Goal: Task Accomplishment & Management: Manage account settings

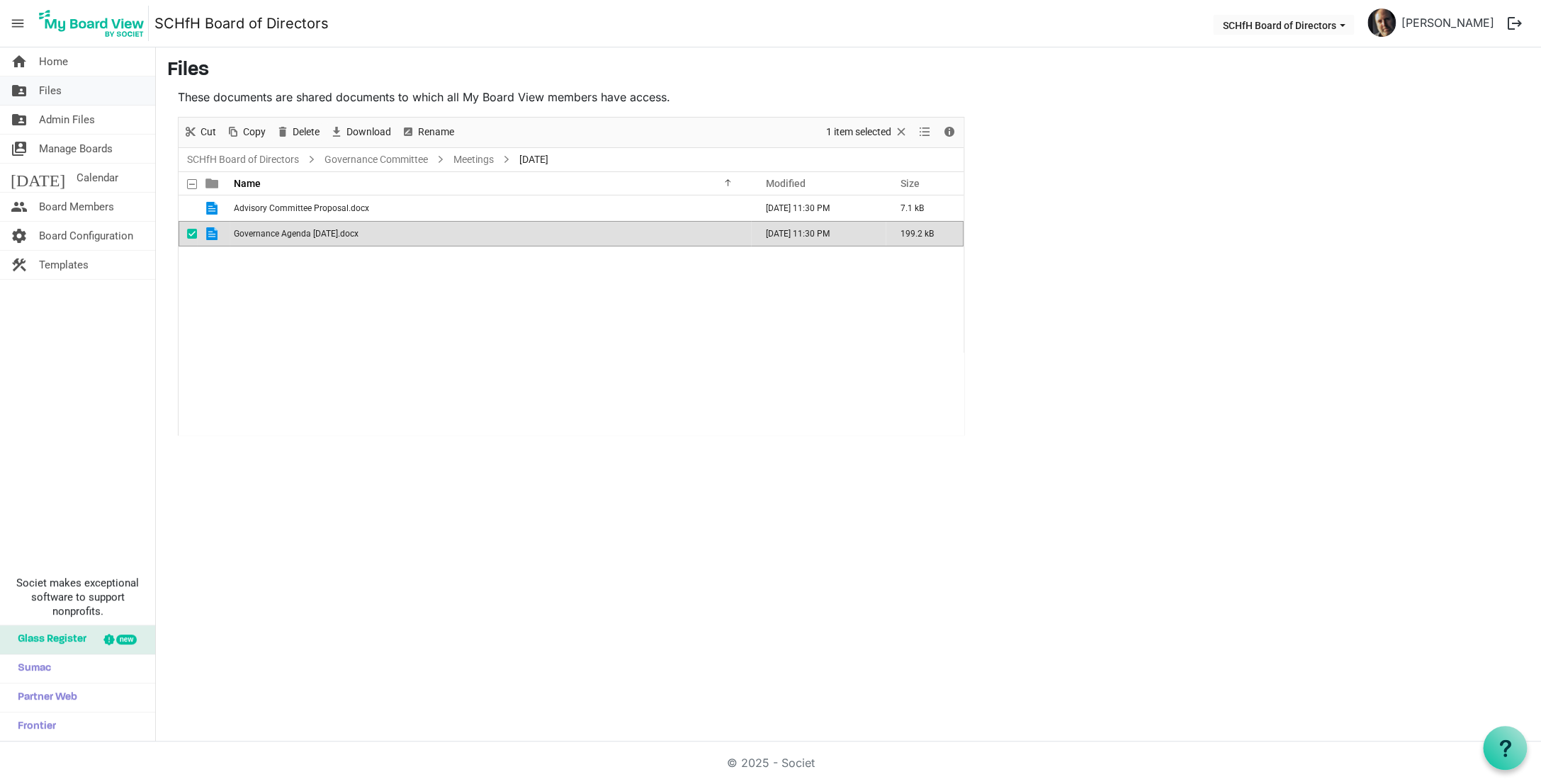
click at [87, 95] on link "folder_shared Files" at bounding box center [78, 91] width 155 height 28
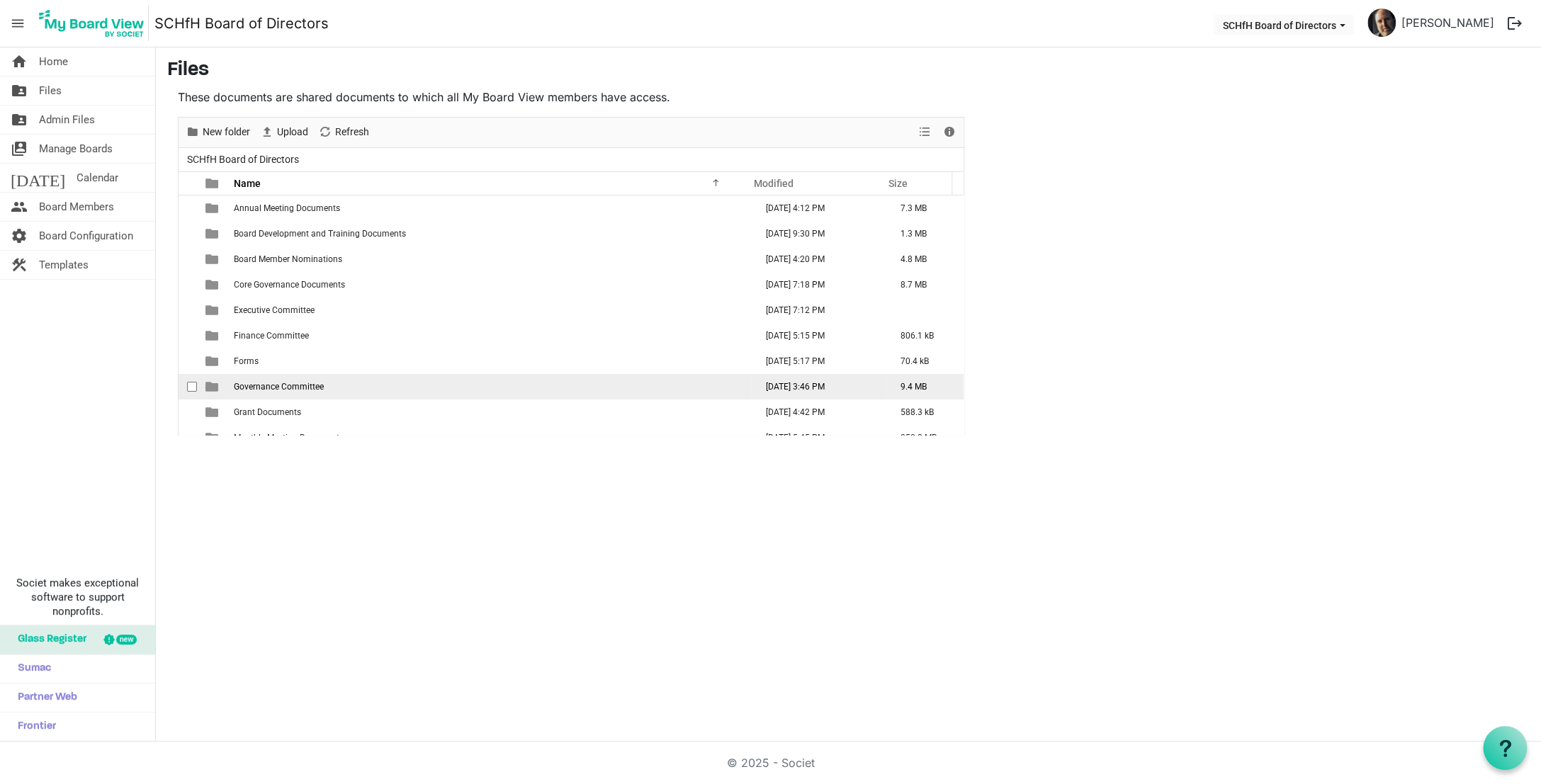
click at [288, 390] on span "Governance Committee" at bounding box center [278, 386] width 90 height 10
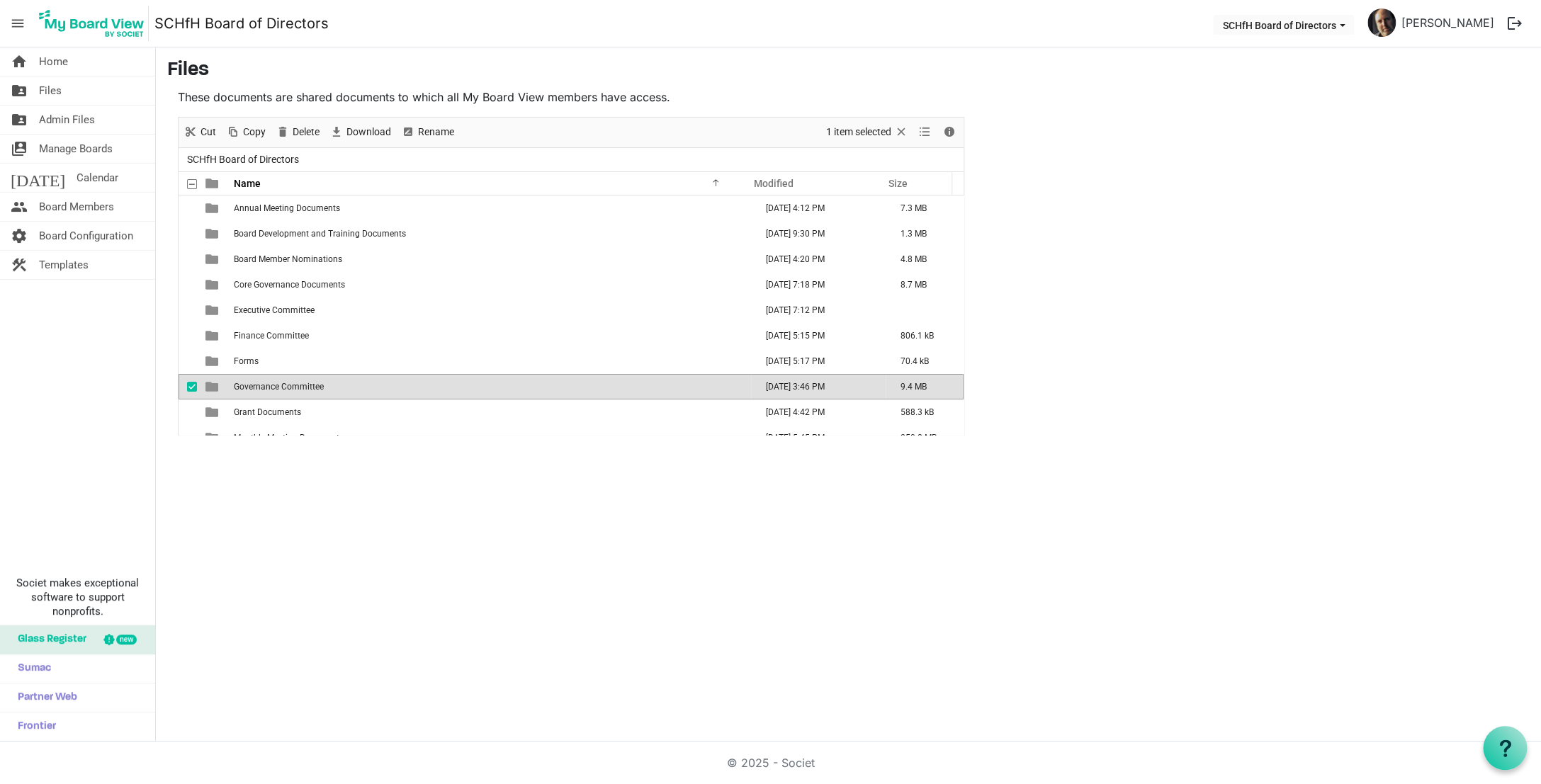
click at [288, 390] on span "Governance Committee" at bounding box center [278, 386] width 90 height 10
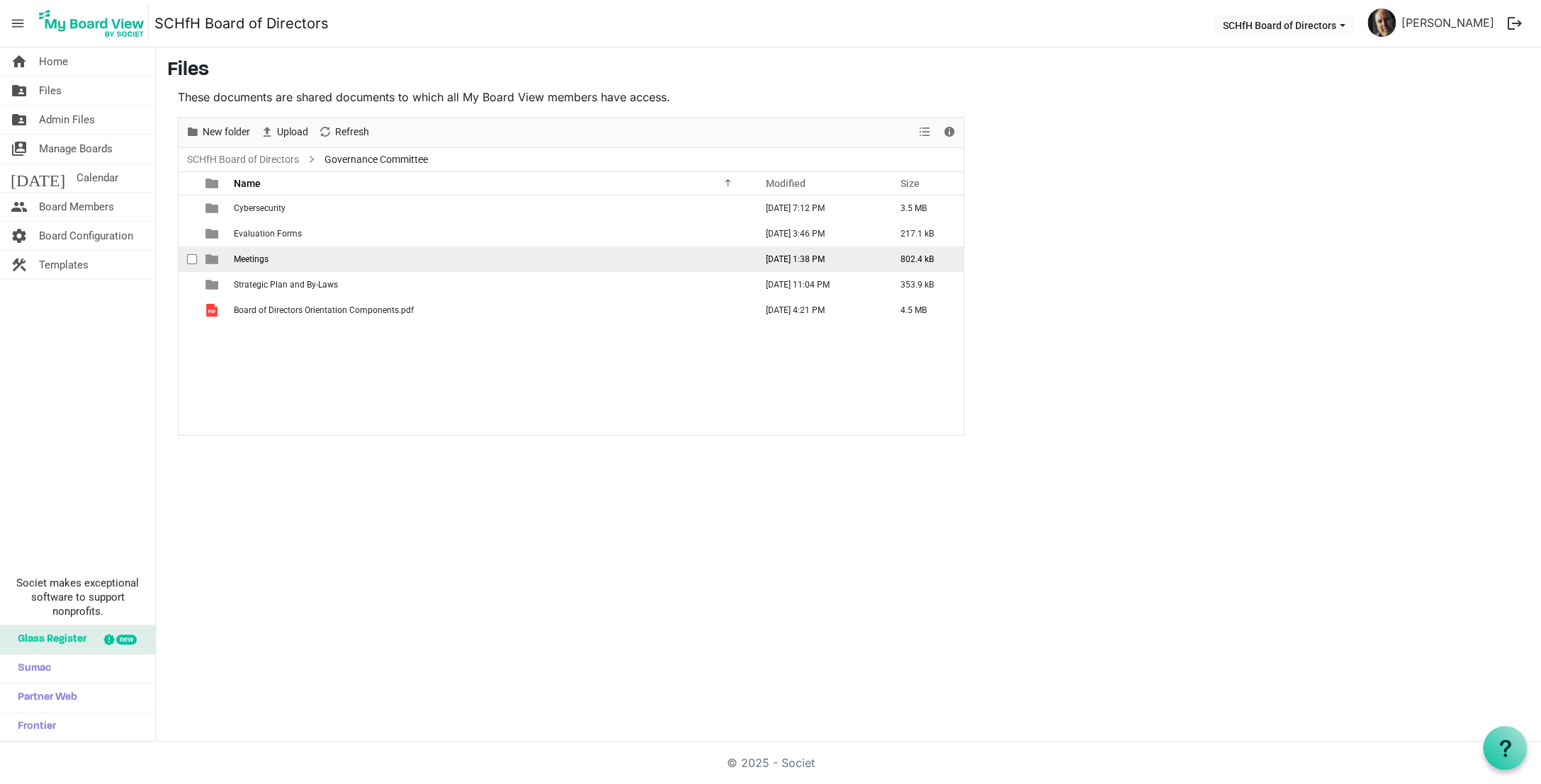
click at [246, 267] on td "Meetings" at bounding box center [490, 259] width 521 height 26
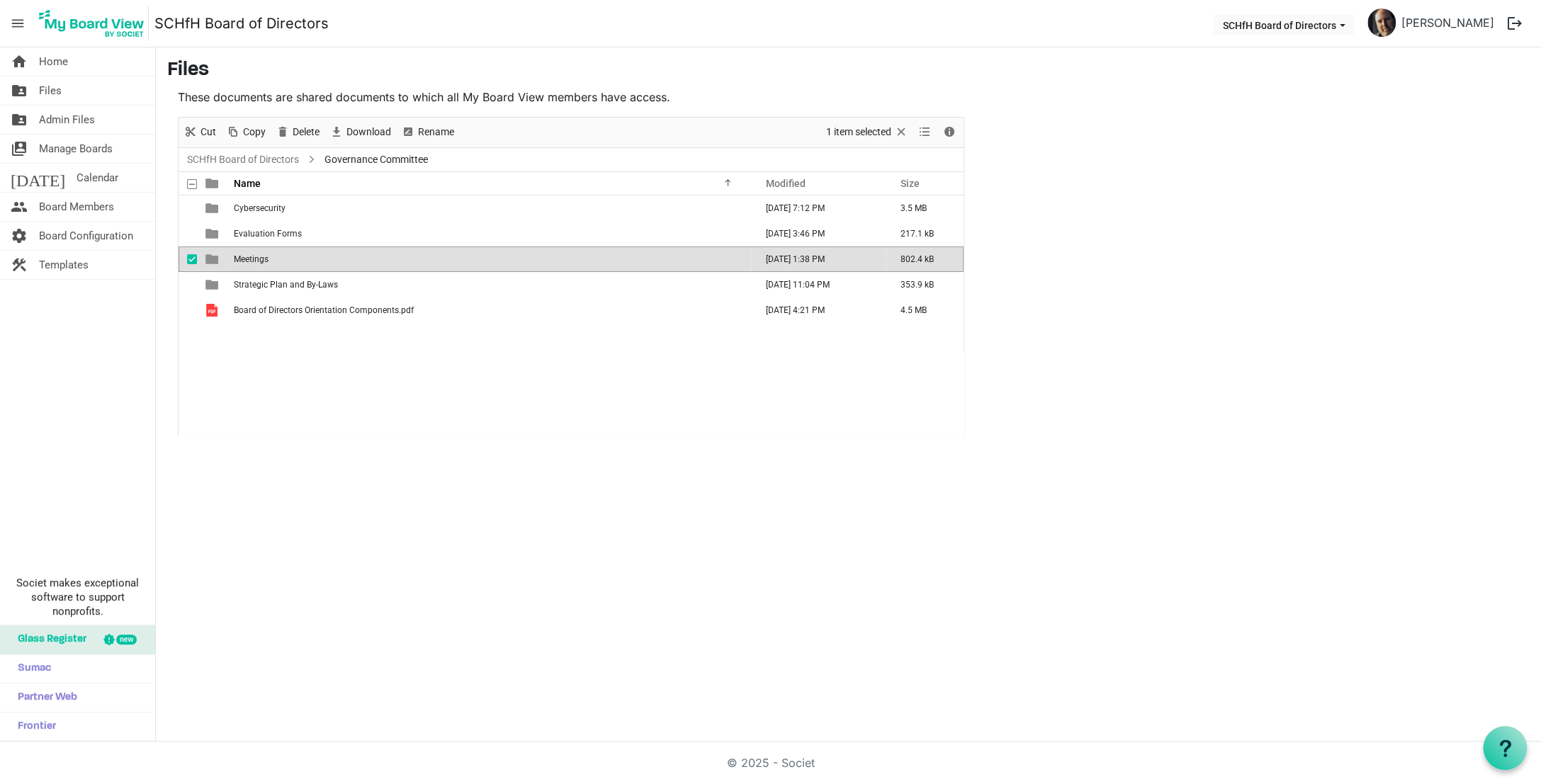
click at [247, 267] on td "Meetings" at bounding box center [490, 259] width 521 height 26
click at [251, 253] on td "Meetings" at bounding box center [490, 259] width 521 height 26
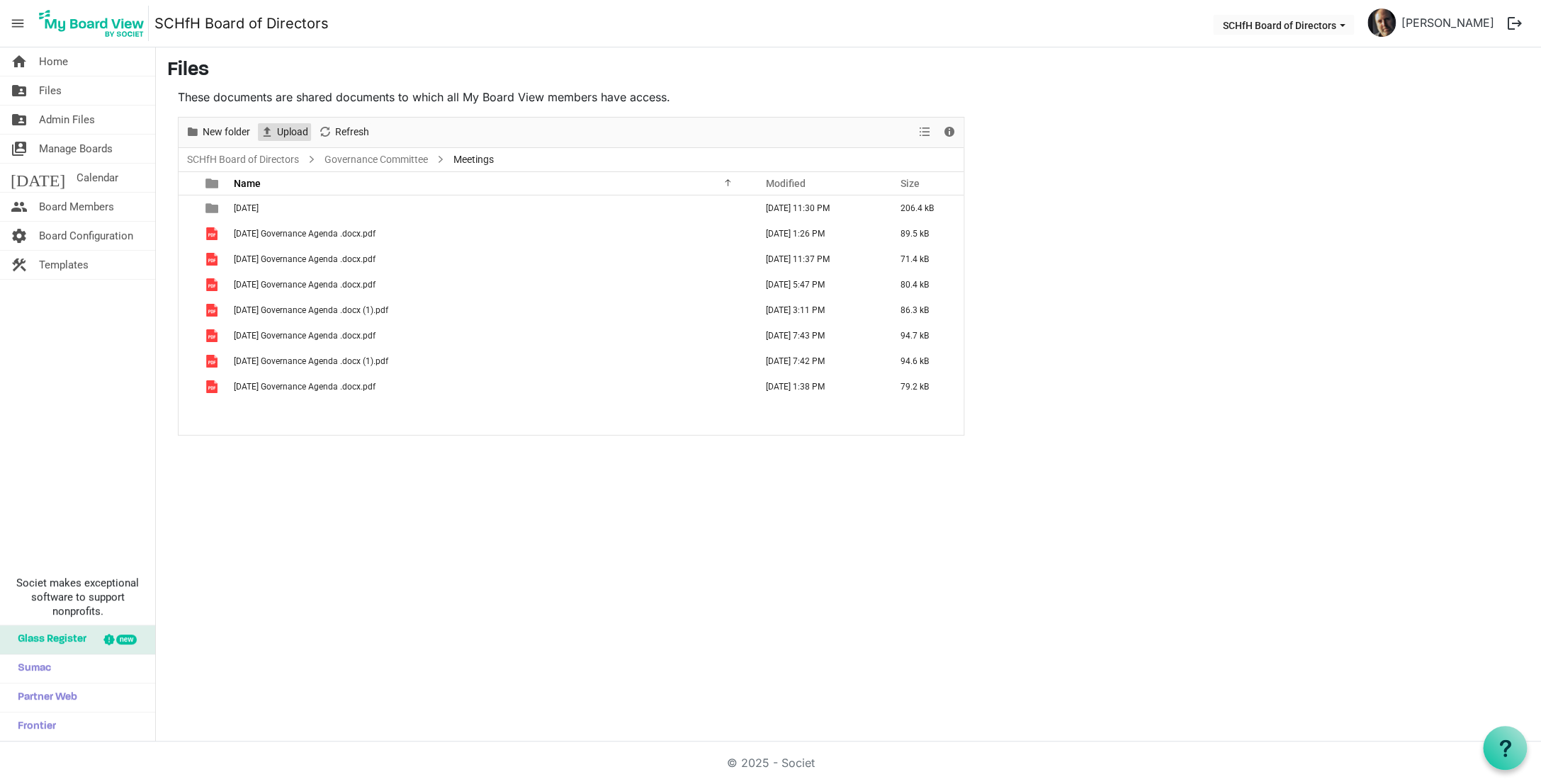
click at [296, 132] on span "Upload" at bounding box center [293, 132] width 34 height 18
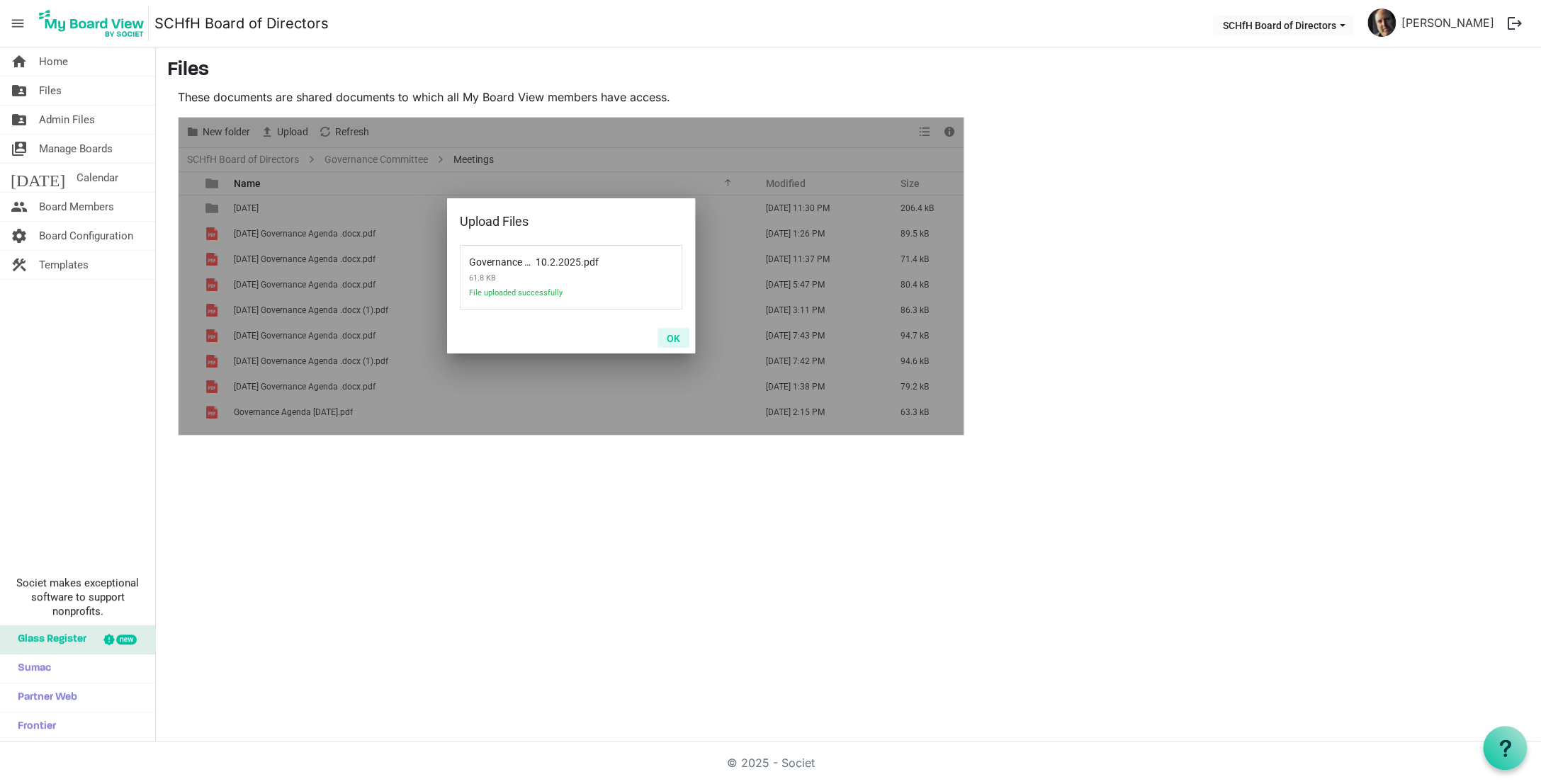
click at [676, 335] on button "OK" at bounding box center [673, 338] width 32 height 20
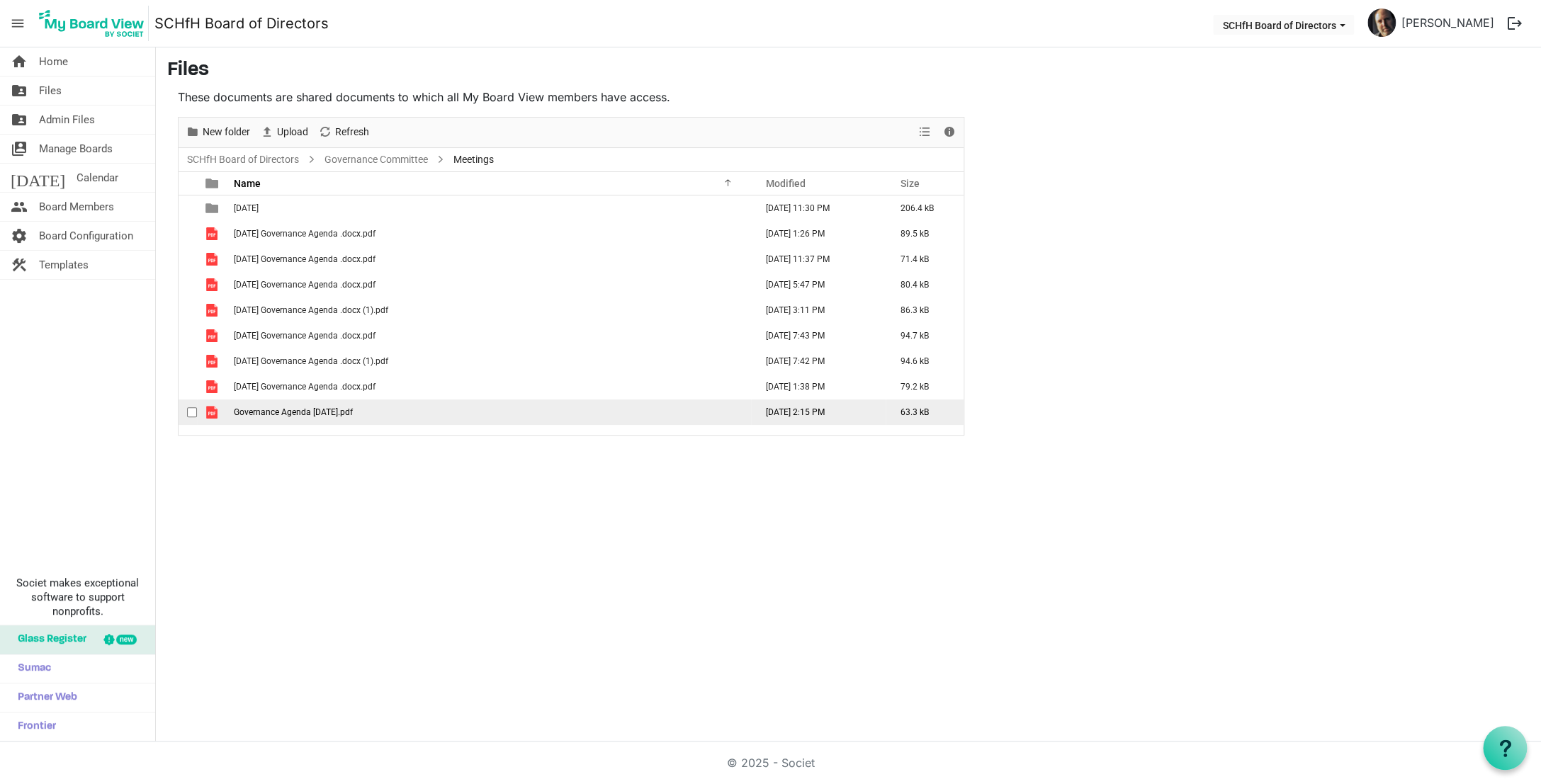
click at [366, 412] on td "Governance Agenda [DATE].pdf" at bounding box center [490, 412] width 521 height 26
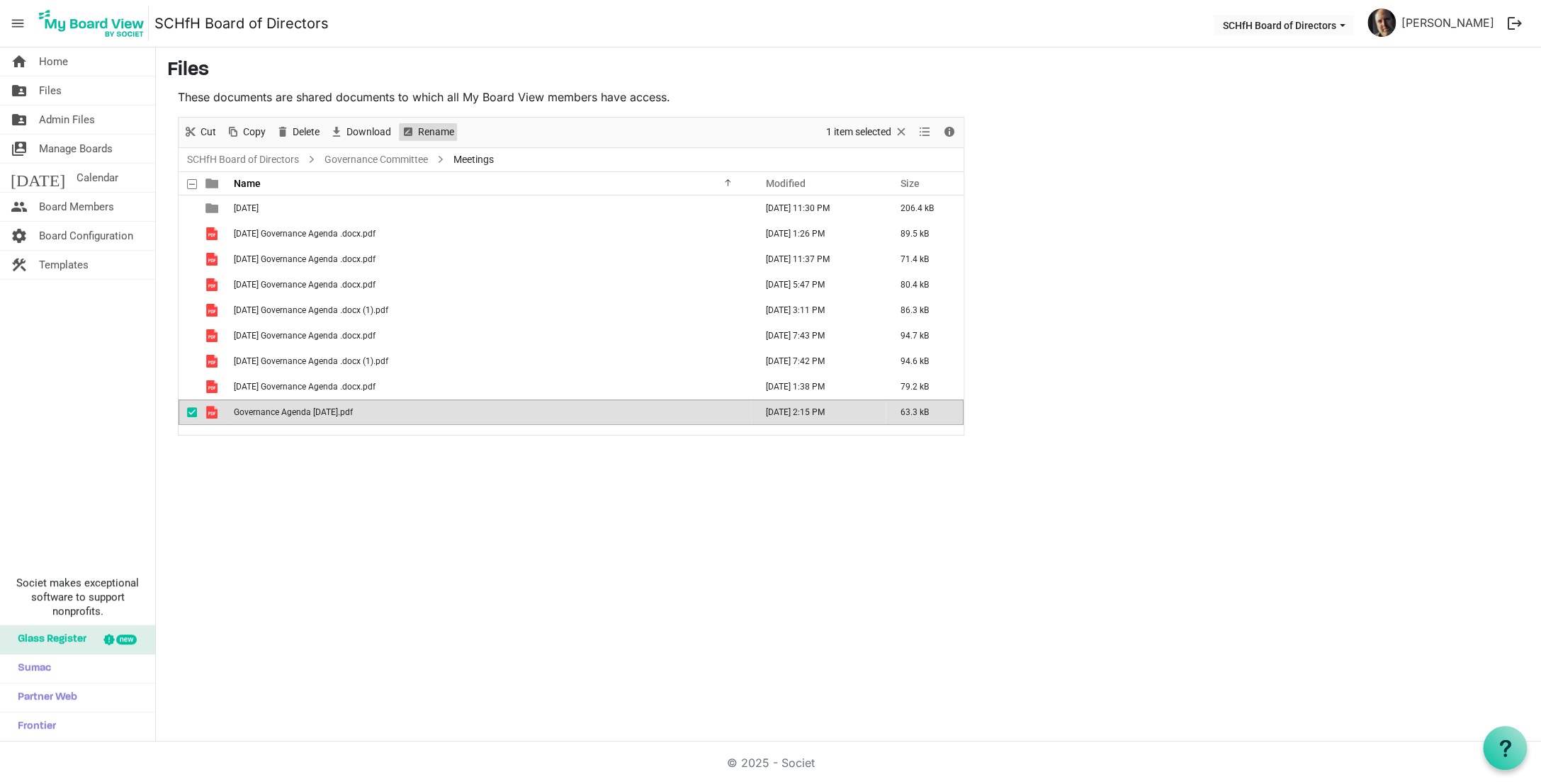
click at [433, 132] on span "Rename" at bounding box center [436, 132] width 39 height 18
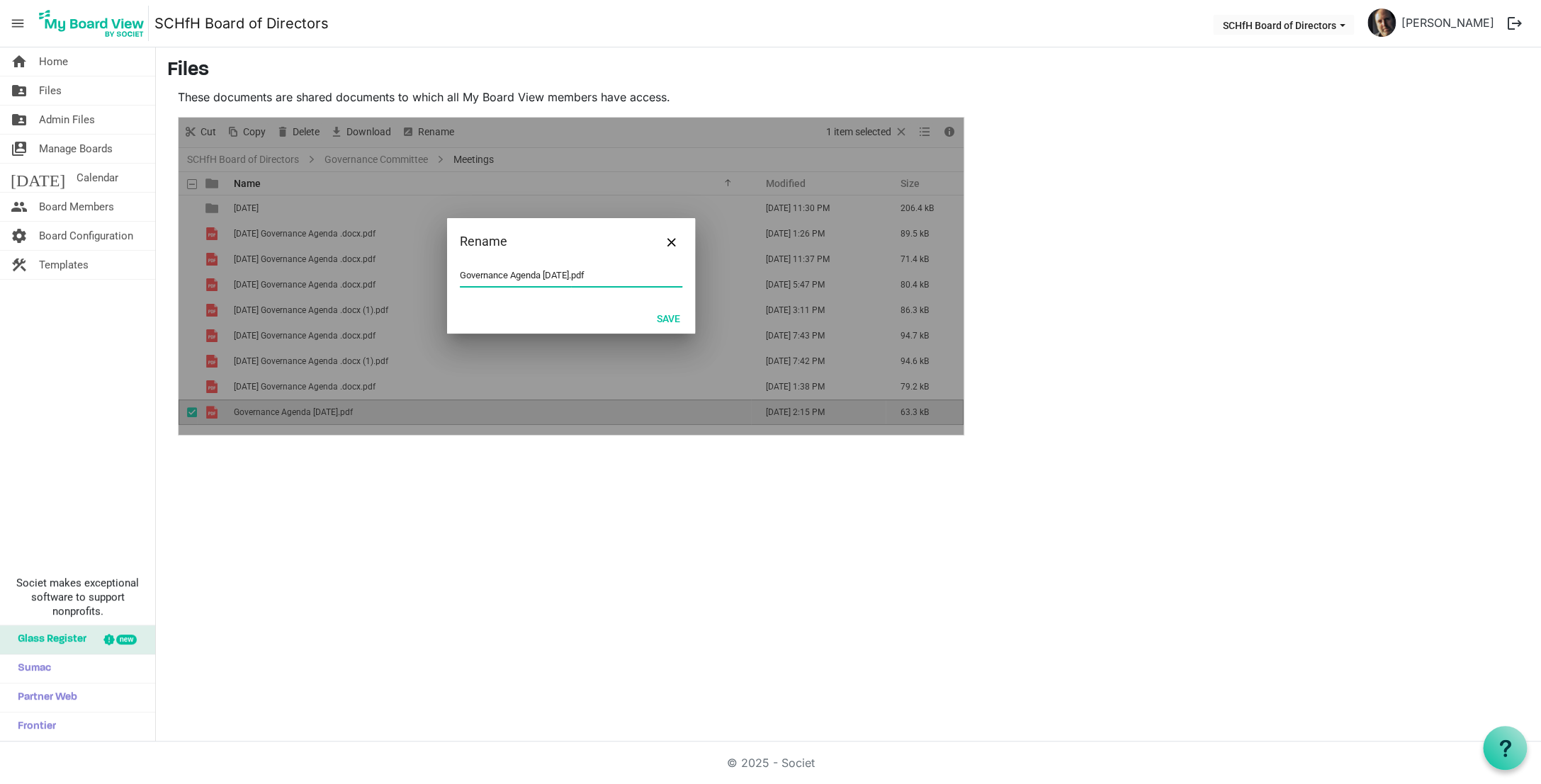
click at [547, 278] on input "Governance Agenda [DATE].pdf" at bounding box center [571, 276] width 222 height 21
drag, startPoint x: 547, startPoint y: 278, endPoint x: 585, endPoint y: 278, distance: 38.0
click at [585, 278] on input "Governance Agenda [DATE].pdf" at bounding box center [571, 276] width 222 height 21
click at [459, 278] on div "Governance Agenda .pdf" at bounding box center [571, 284] width 248 height 37
click at [462, 277] on input "Governance Agenda .pdf" at bounding box center [571, 276] width 222 height 21
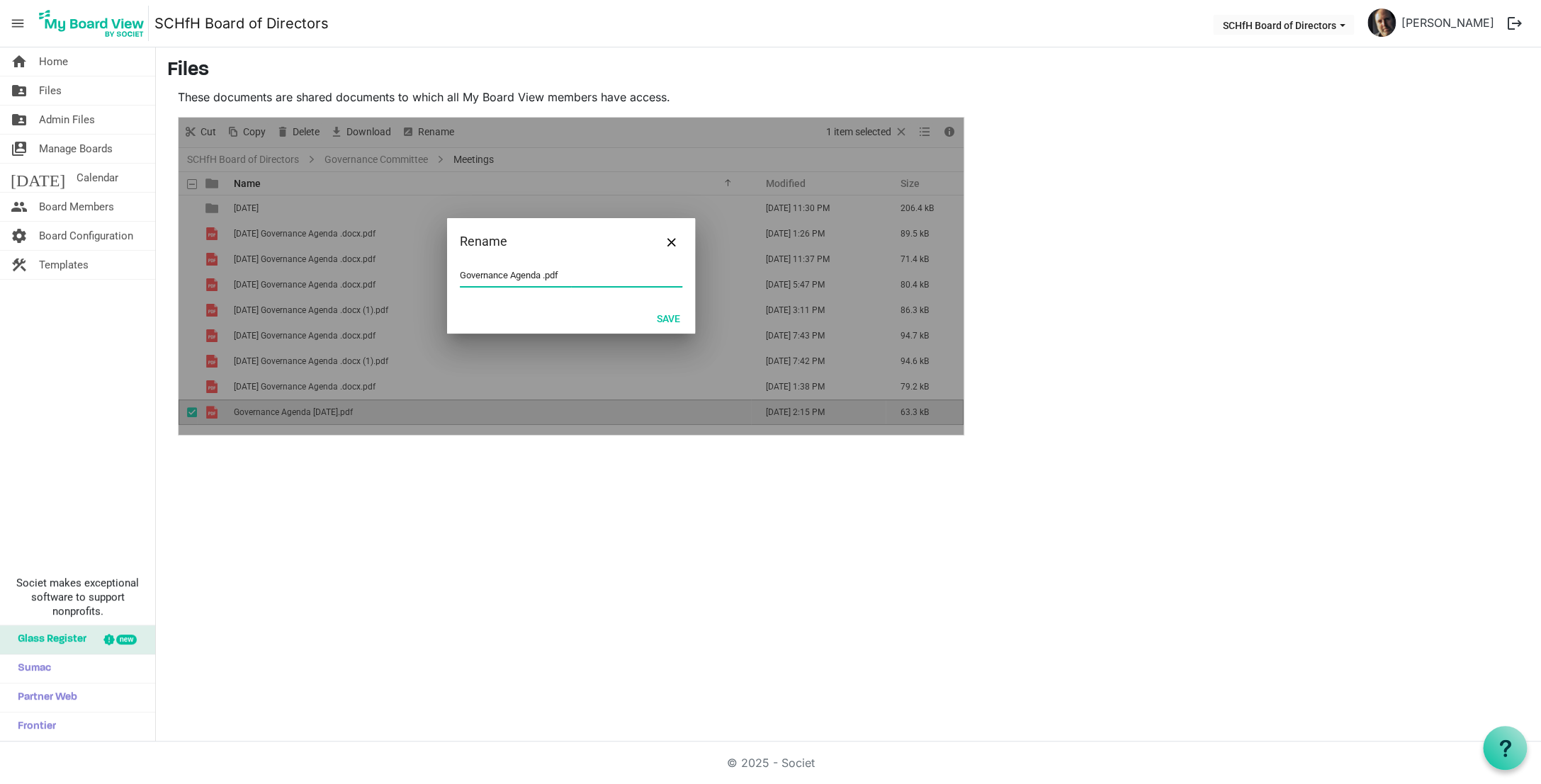
paste input "[DATE]"
type input "[DATE] Governance Agenda .pdf"
click at [673, 319] on button "Save" at bounding box center [669, 318] width 42 height 20
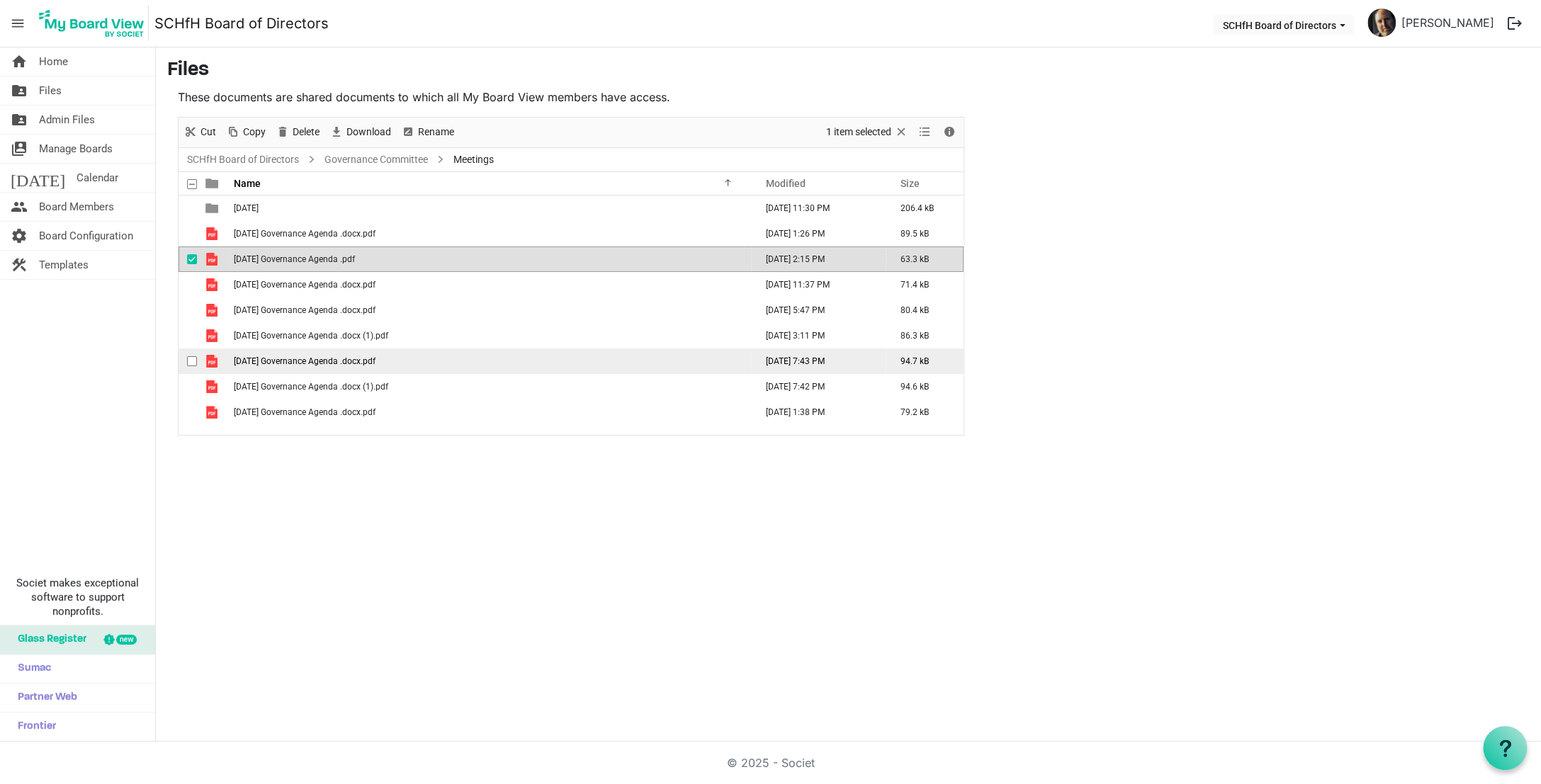
click at [519, 355] on td "[DATE] Governance Agenda .docx.pdf" at bounding box center [490, 361] width 521 height 26
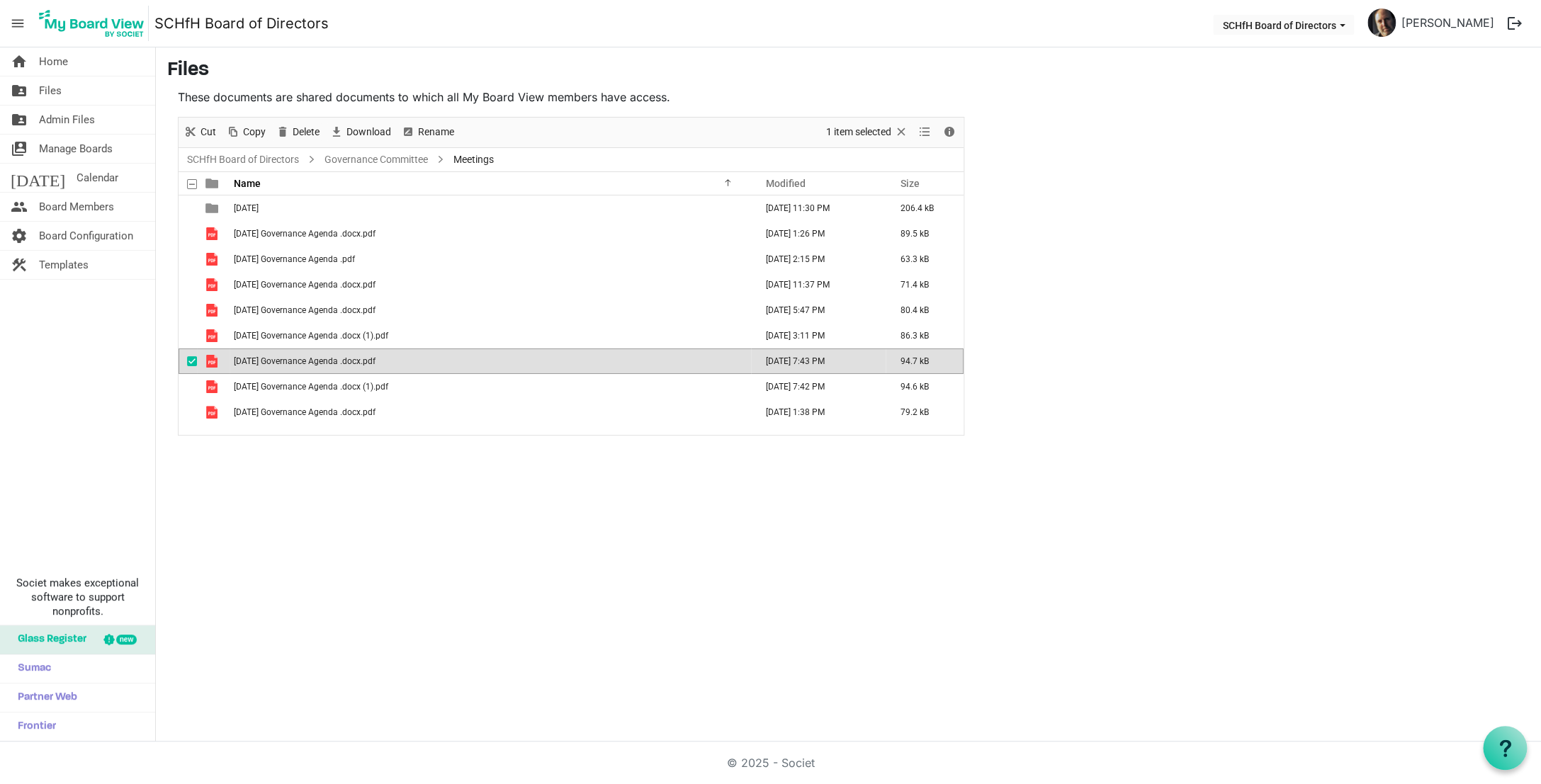
click at [476, 160] on span "Meetings" at bounding box center [473, 160] width 46 height 18
click at [193, 184] on span at bounding box center [192, 184] width 10 height 10
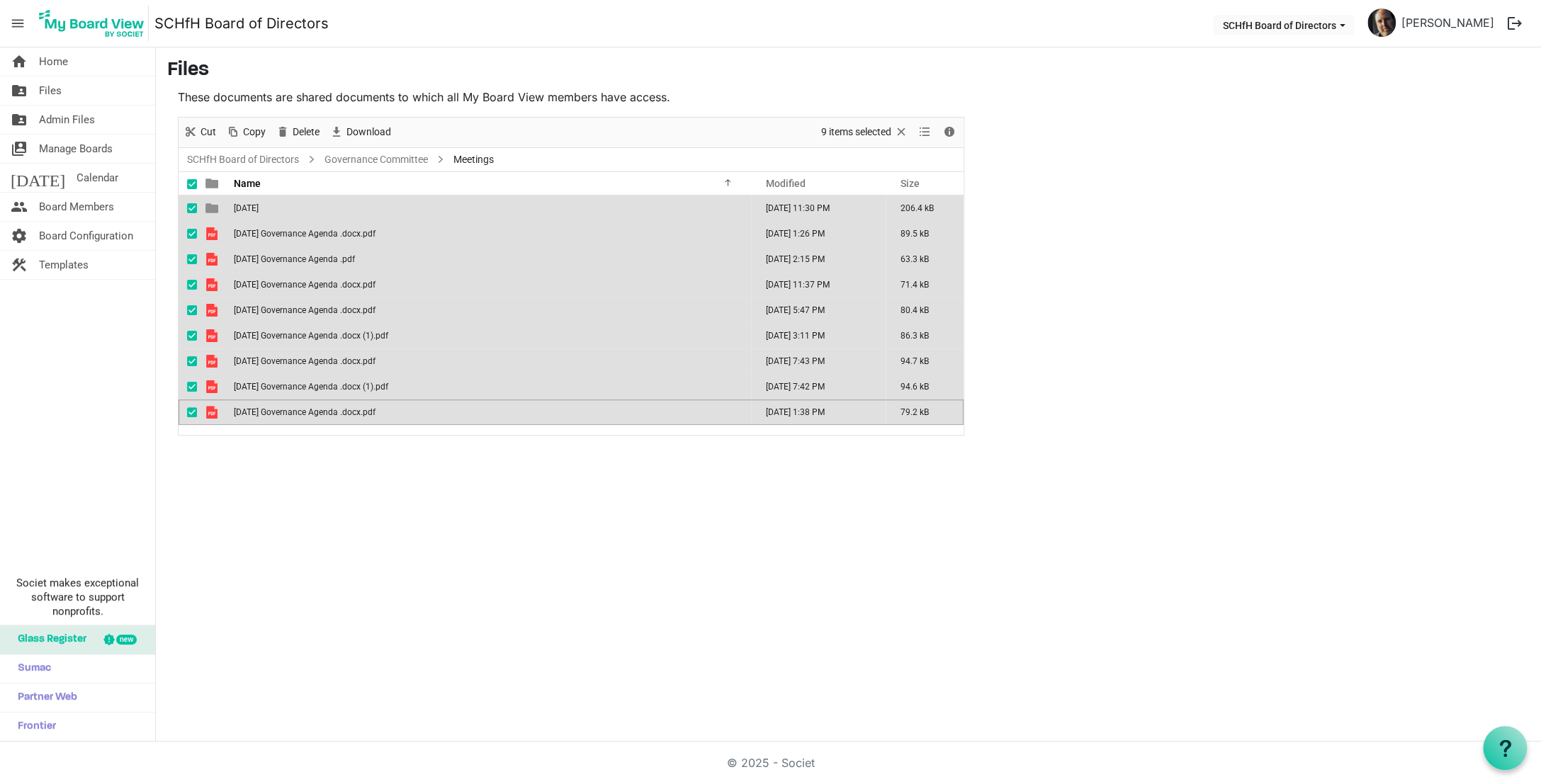
click at [193, 184] on span at bounding box center [192, 184] width 10 height 10
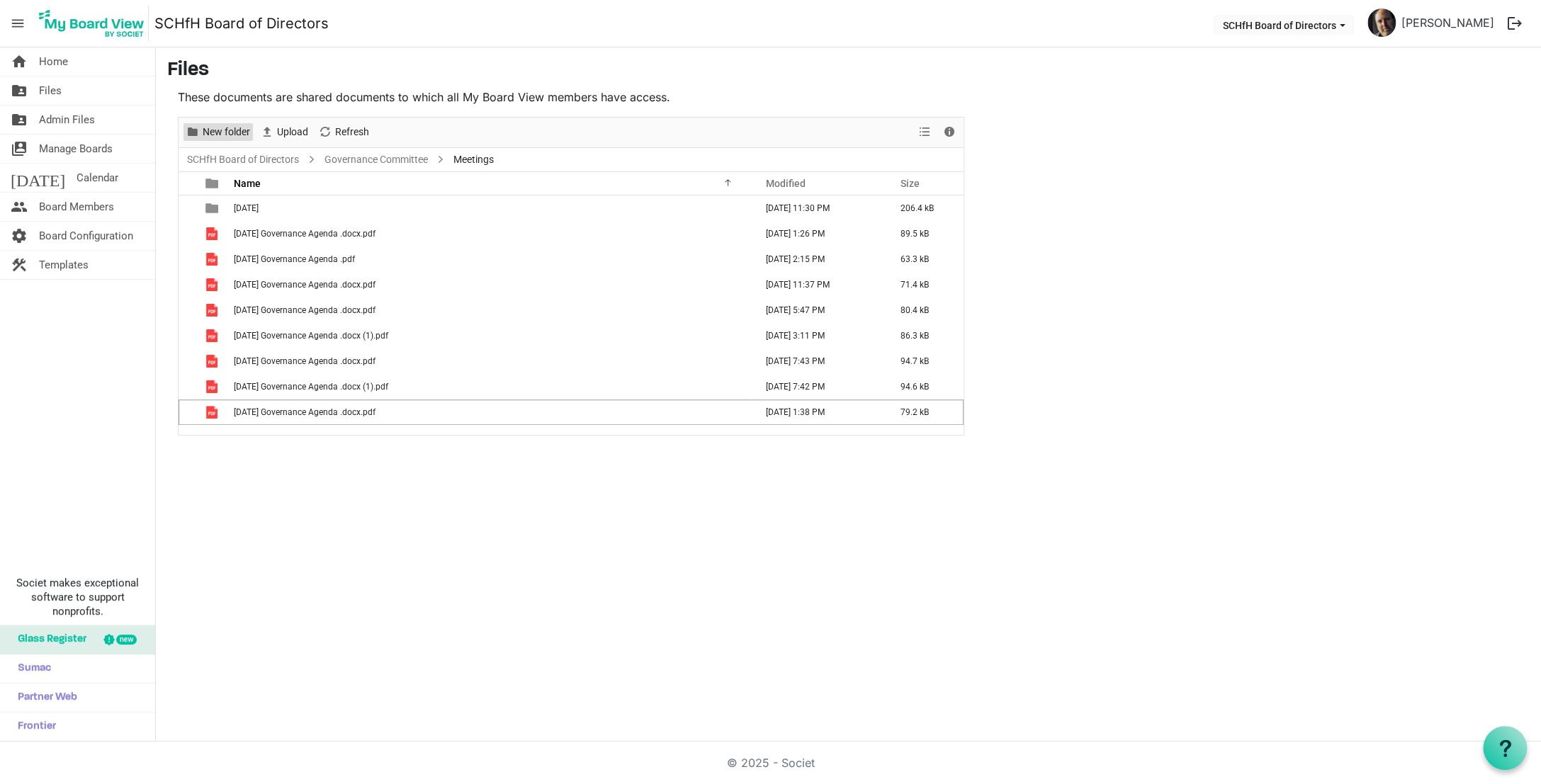
click at [224, 131] on span "New folder" at bounding box center [226, 132] width 50 height 18
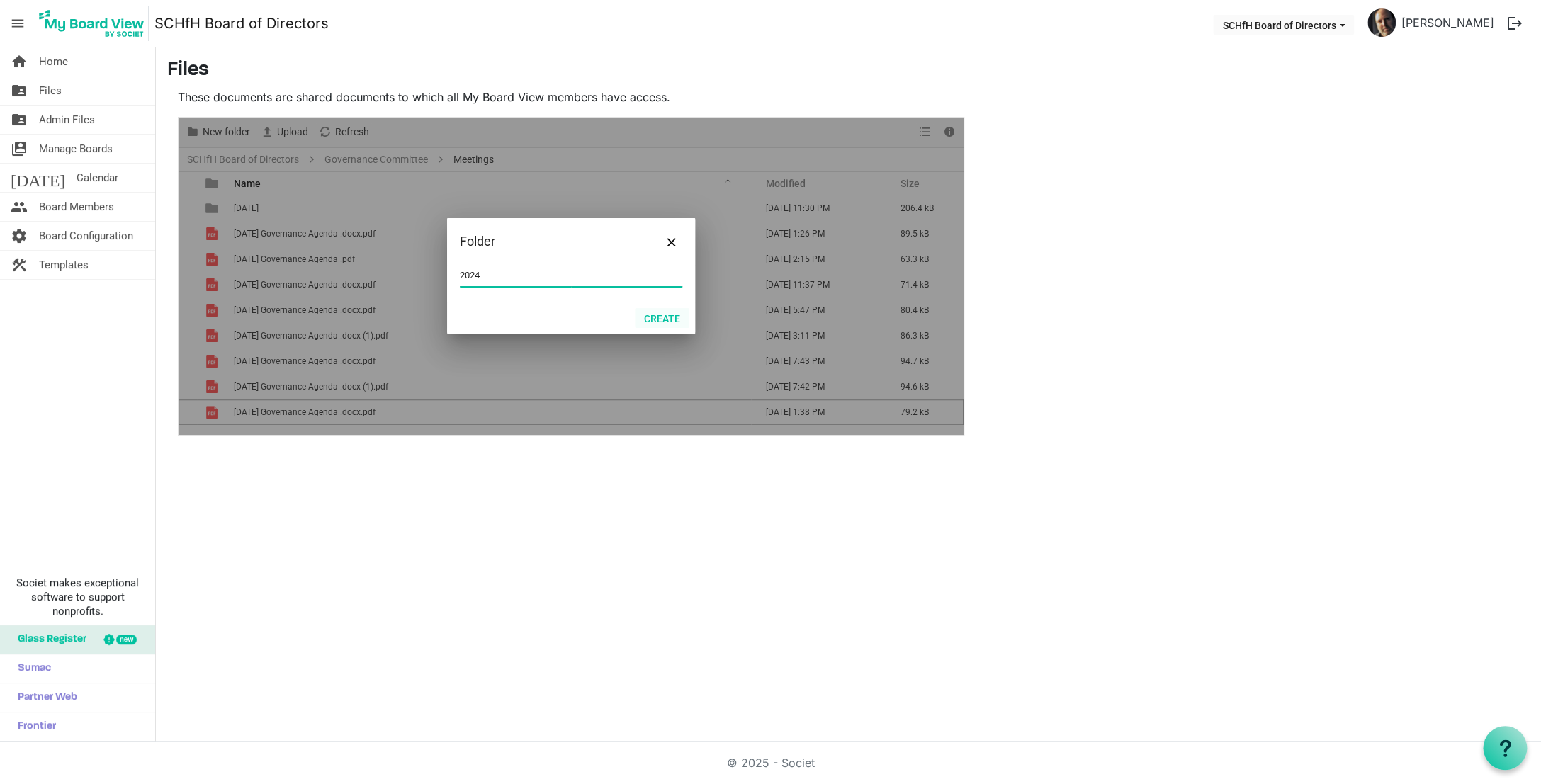
type input "2024"
click at [668, 315] on button "Create" at bounding box center [661, 318] width 54 height 20
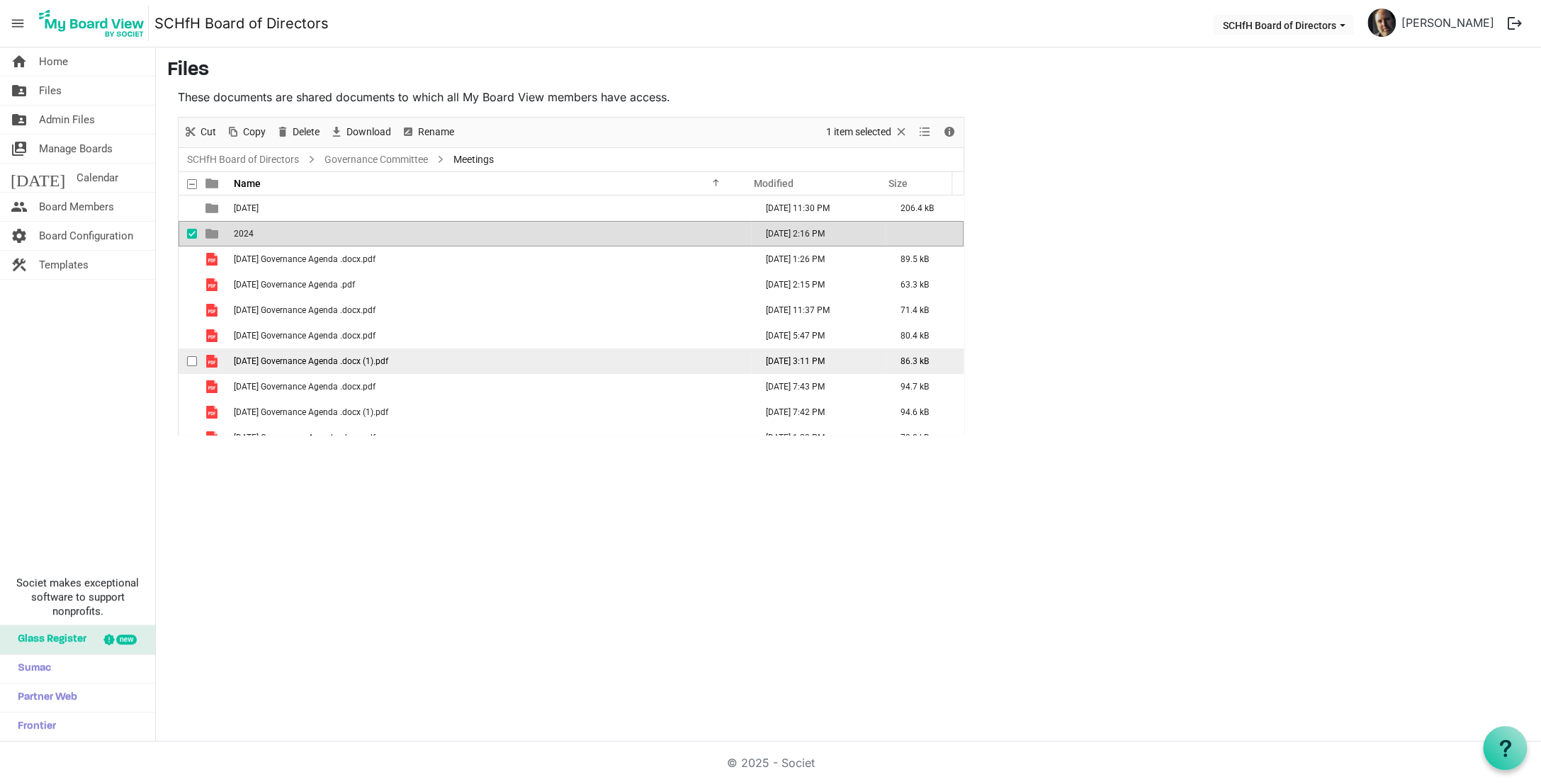
scroll to position [15, 0]
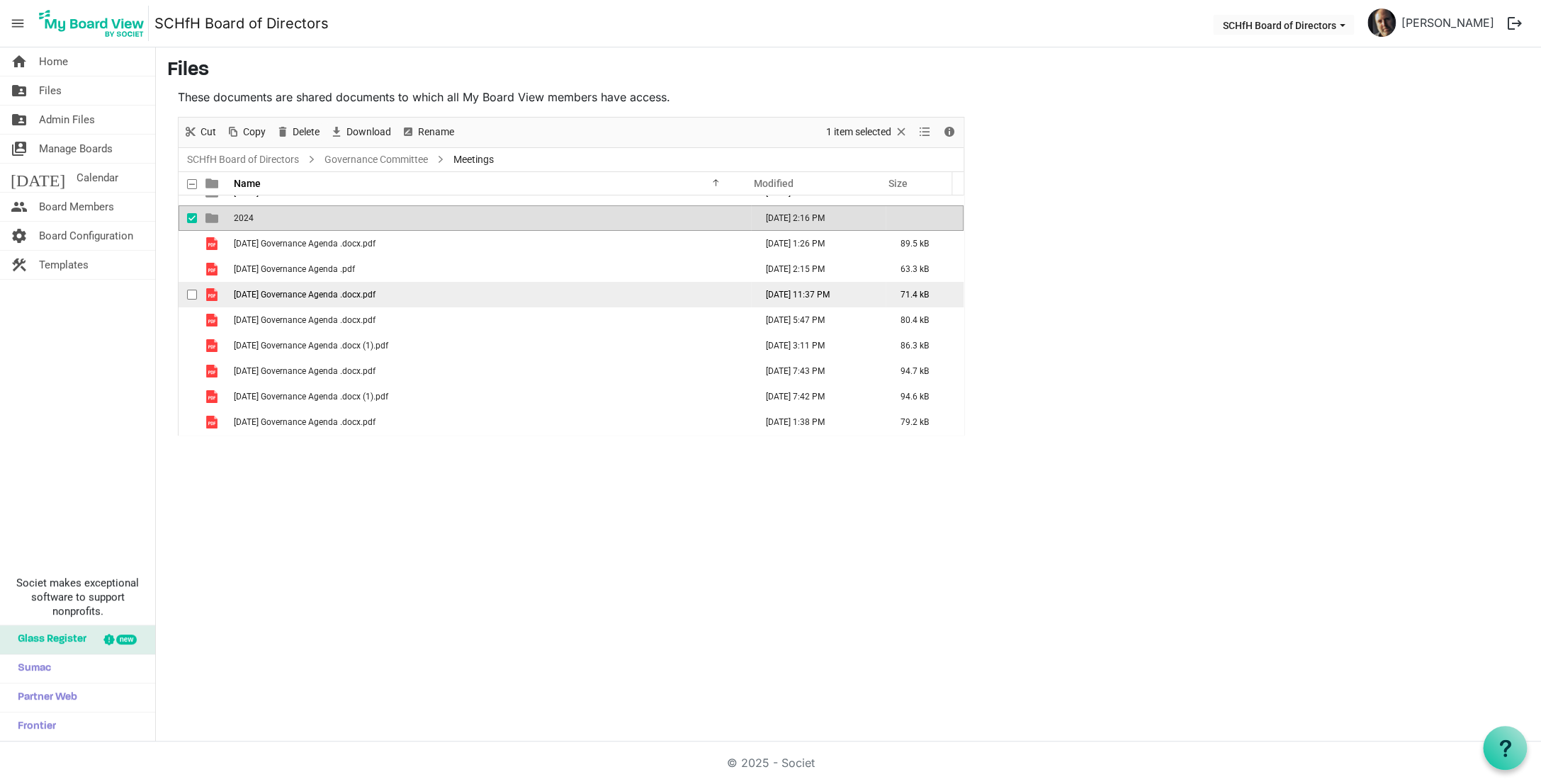
click at [192, 295] on span "checkbox" at bounding box center [192, 294] width 10 height 10
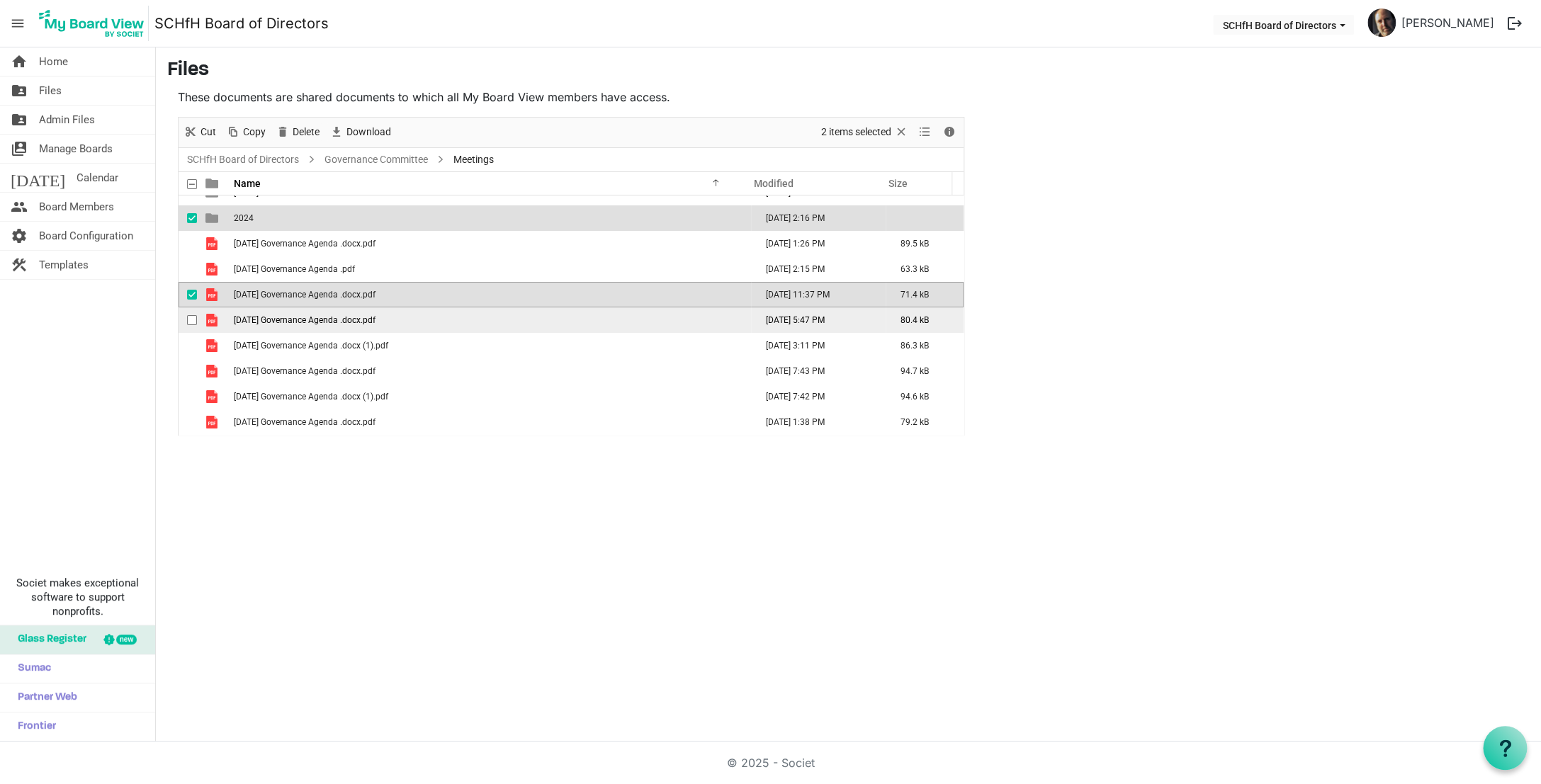
click at [541, 331] on td "[DATE] Governance Agenda .docx.pdf" at bounding box center [490, 320] width 521 height 26
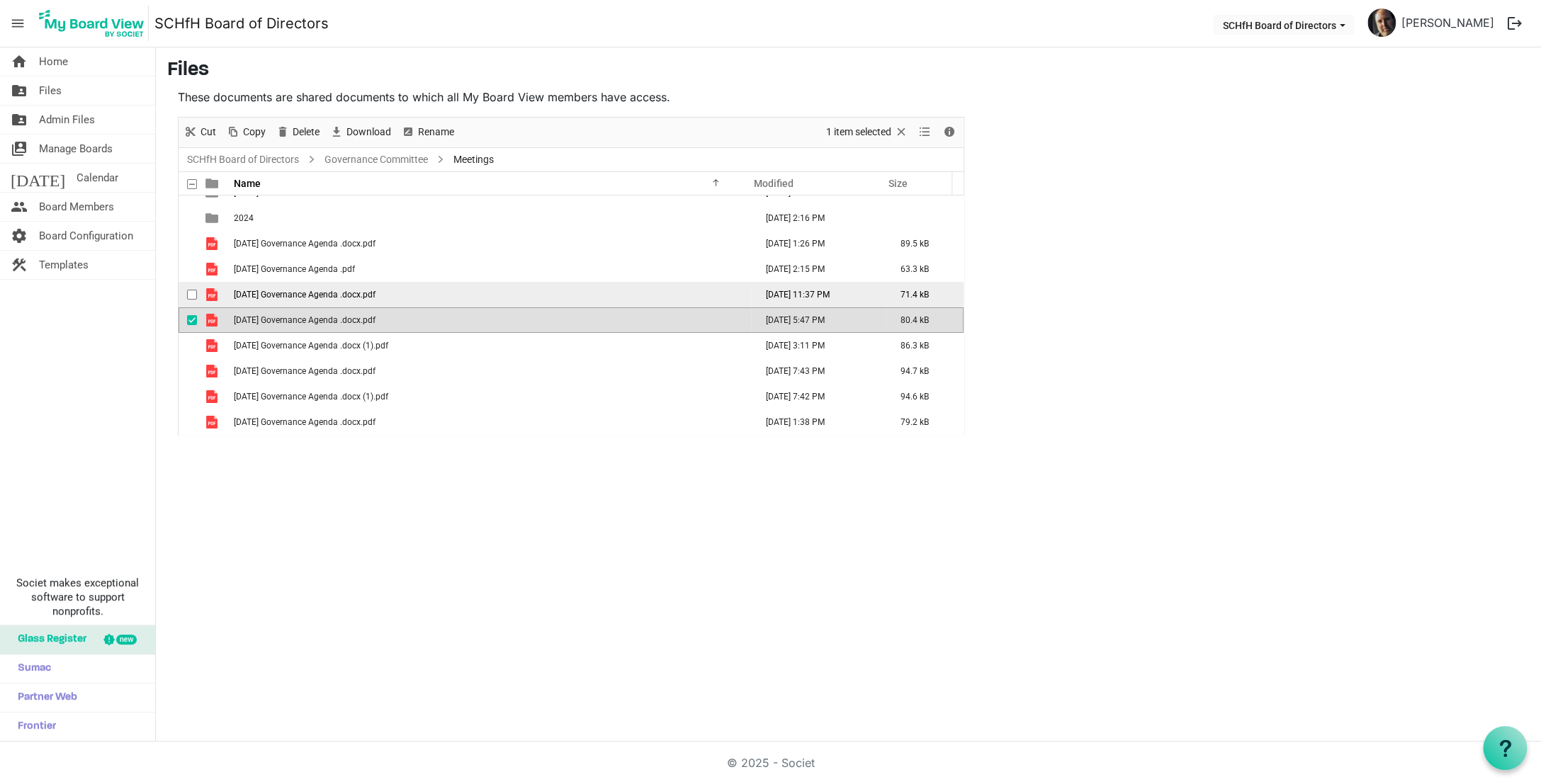
click at [343, 293] on span "[DATE] Governance Agenda .docx.pdf" at bounding box center [304, 294] width 141 height 10
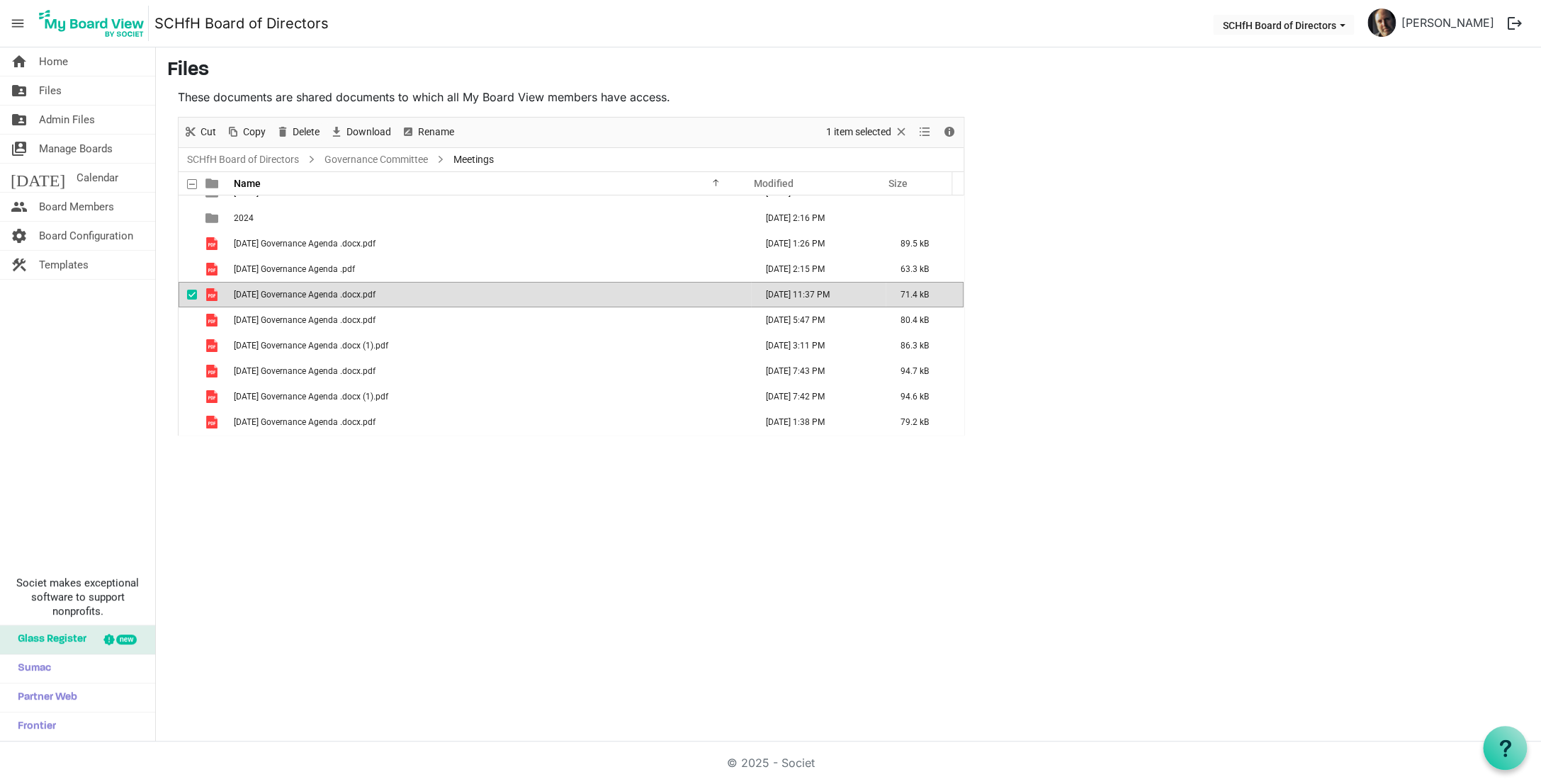
click at [343, 293] on span "[DATE] Governance Agenda .docx.pdf" at bounding box center [304, 294] width 141 height 10
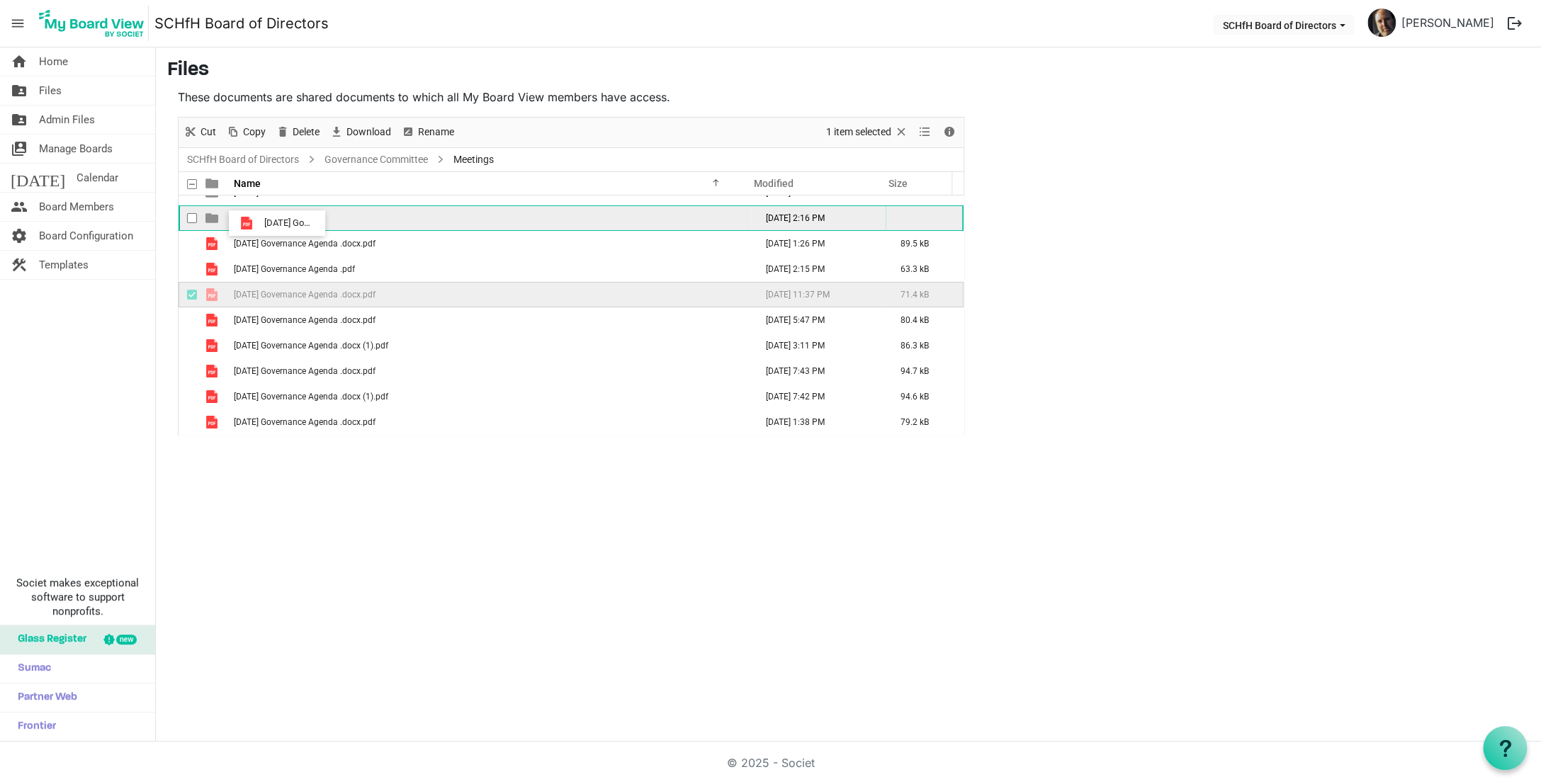
drag, startPoint x: 343, startPoint y: 293, endPoint x: 257, endPoint y: 221, distance: 112.2
click at [257, 221] on tbody "[DATE] [DATE] 11:30 PM 206.4 kB [DATE], 2025 2:16 PM [DATE] Governance Agenda .…" at bounding box center [571, 307] width 785 height 255
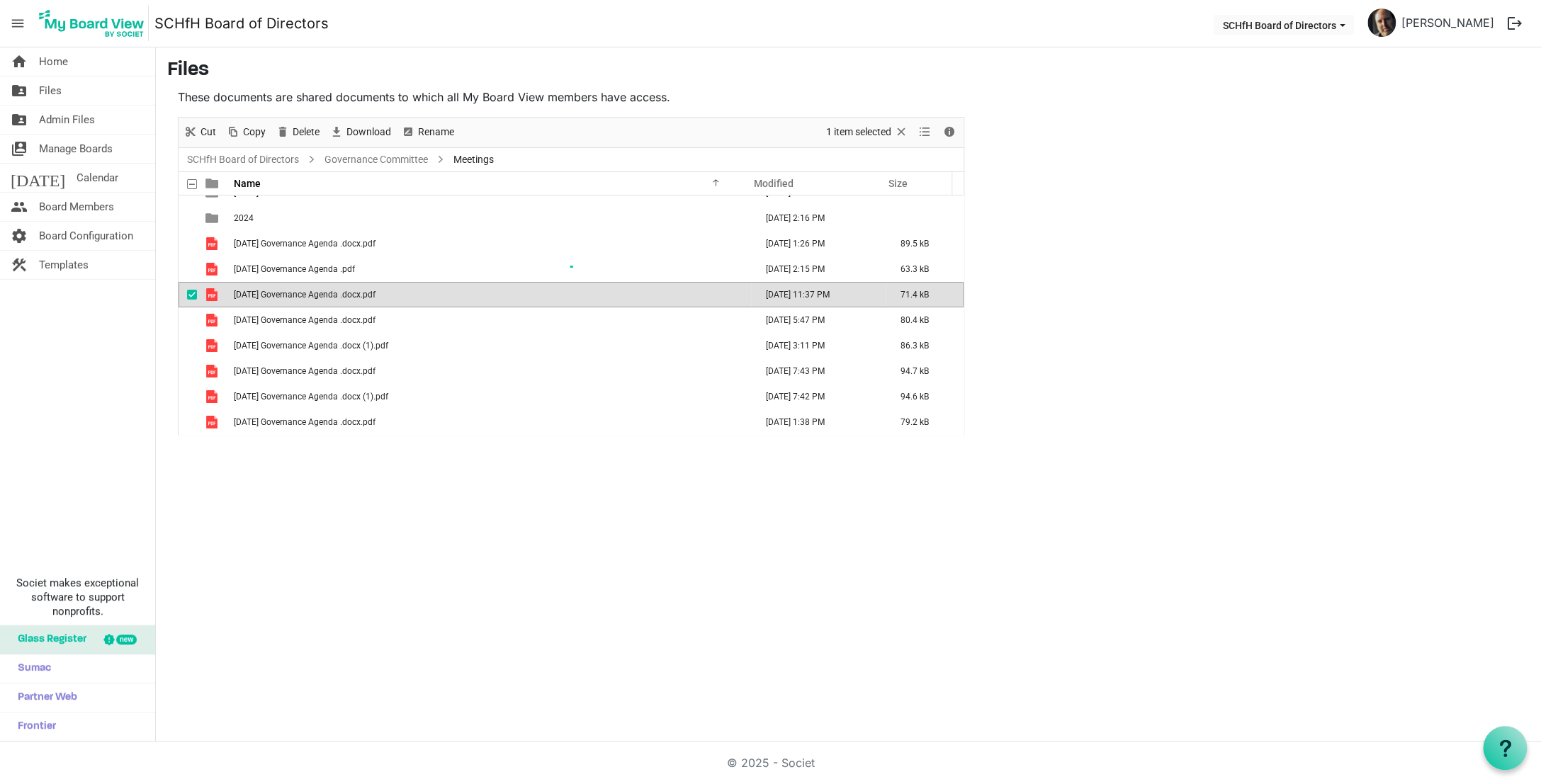
scroll to position [0, 0]
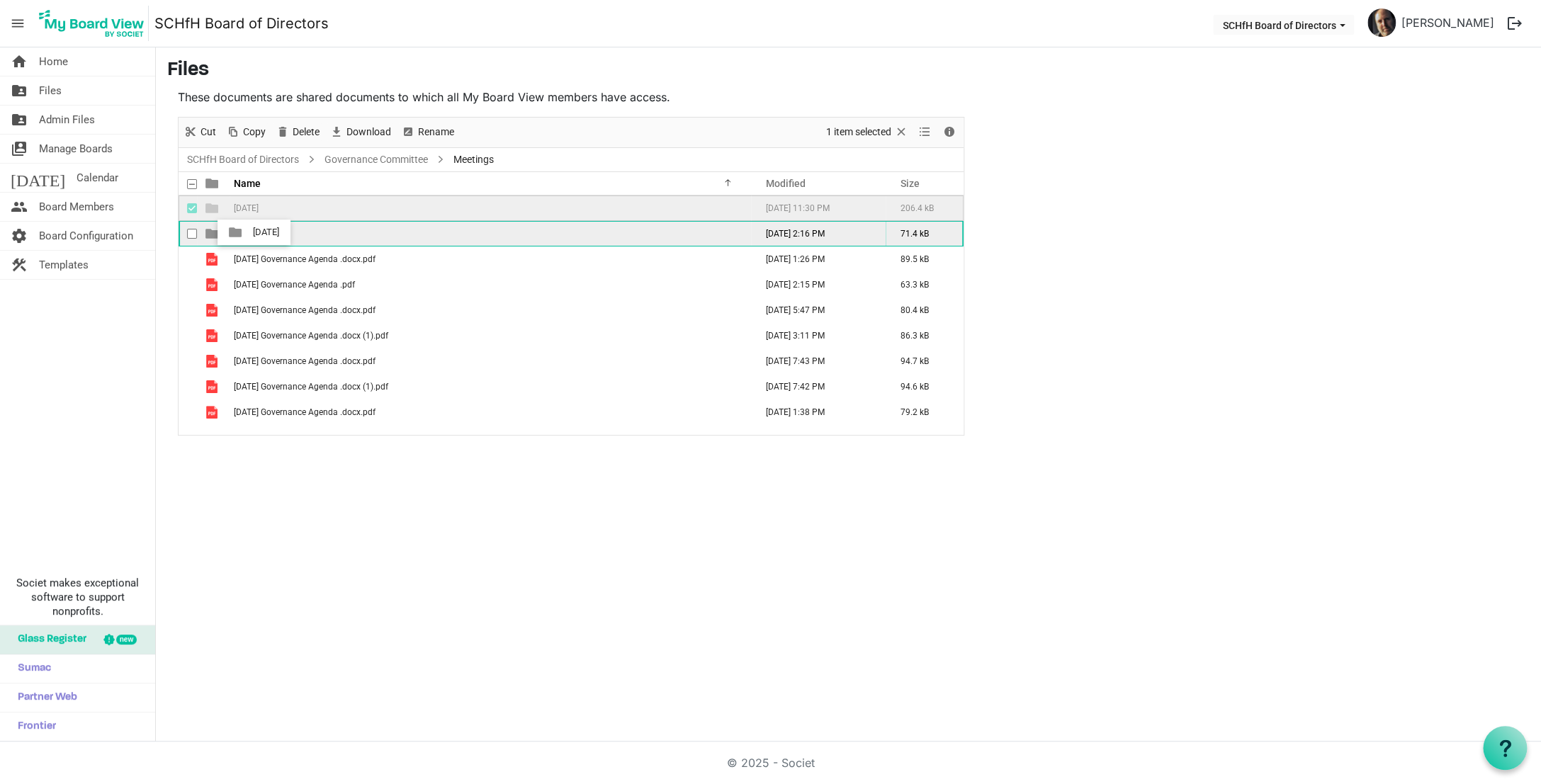
drag, startPoint x: 256, startPoint y: 207, endPoint x: 249, endPoint y: 232, distance: 26.0
click at [249, 232] on tbody "[DATE] [DATE] 11:30 PM 206.4 kB 2024 [DATE] 2:16 PM 71.4 kB [DATE] Governance A…" at bounding box center [571, 310] width 785 height 230
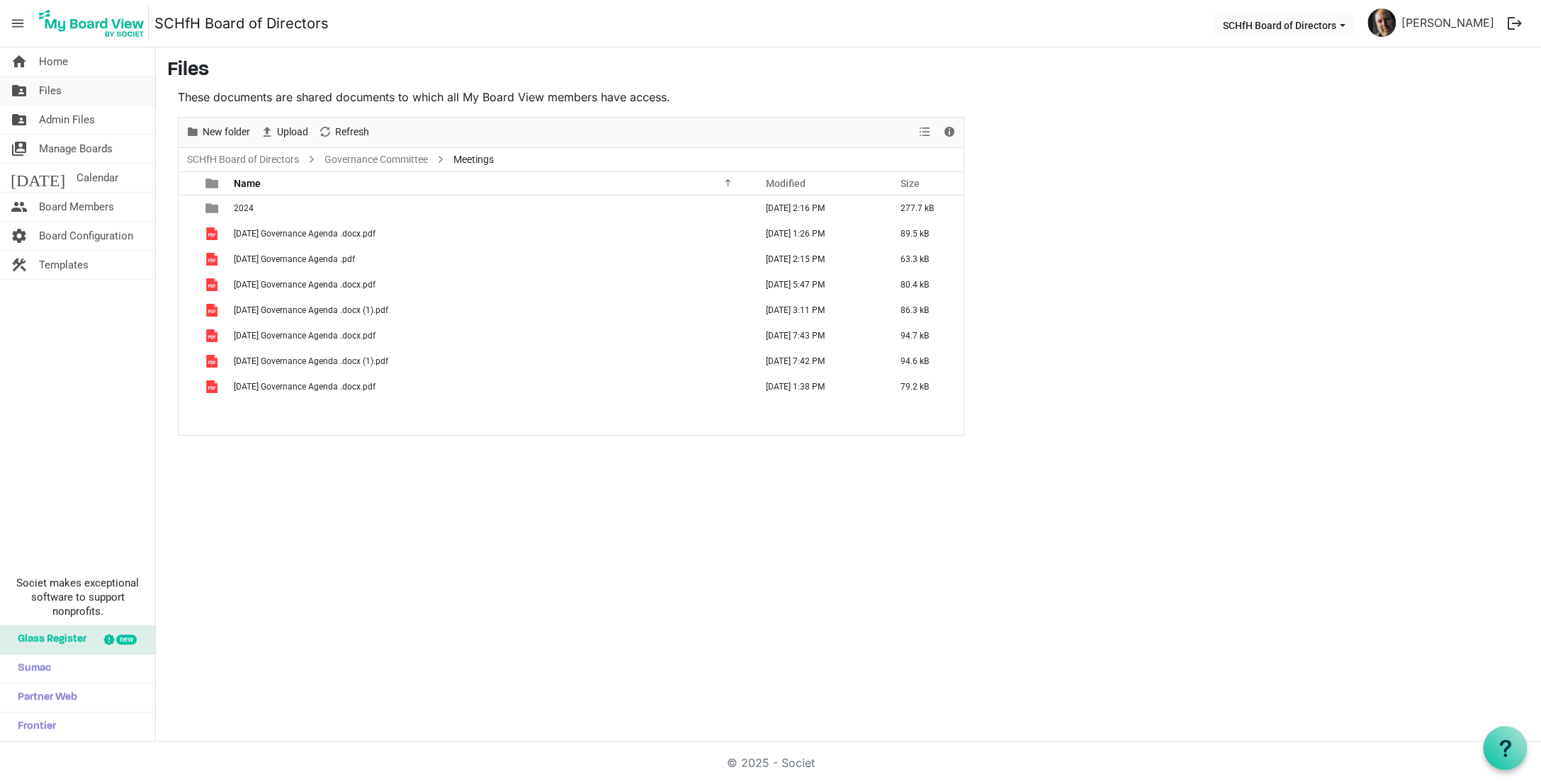
click at [50, 91] on span "Files" at bounding box center [50, 91] width 23 height 28
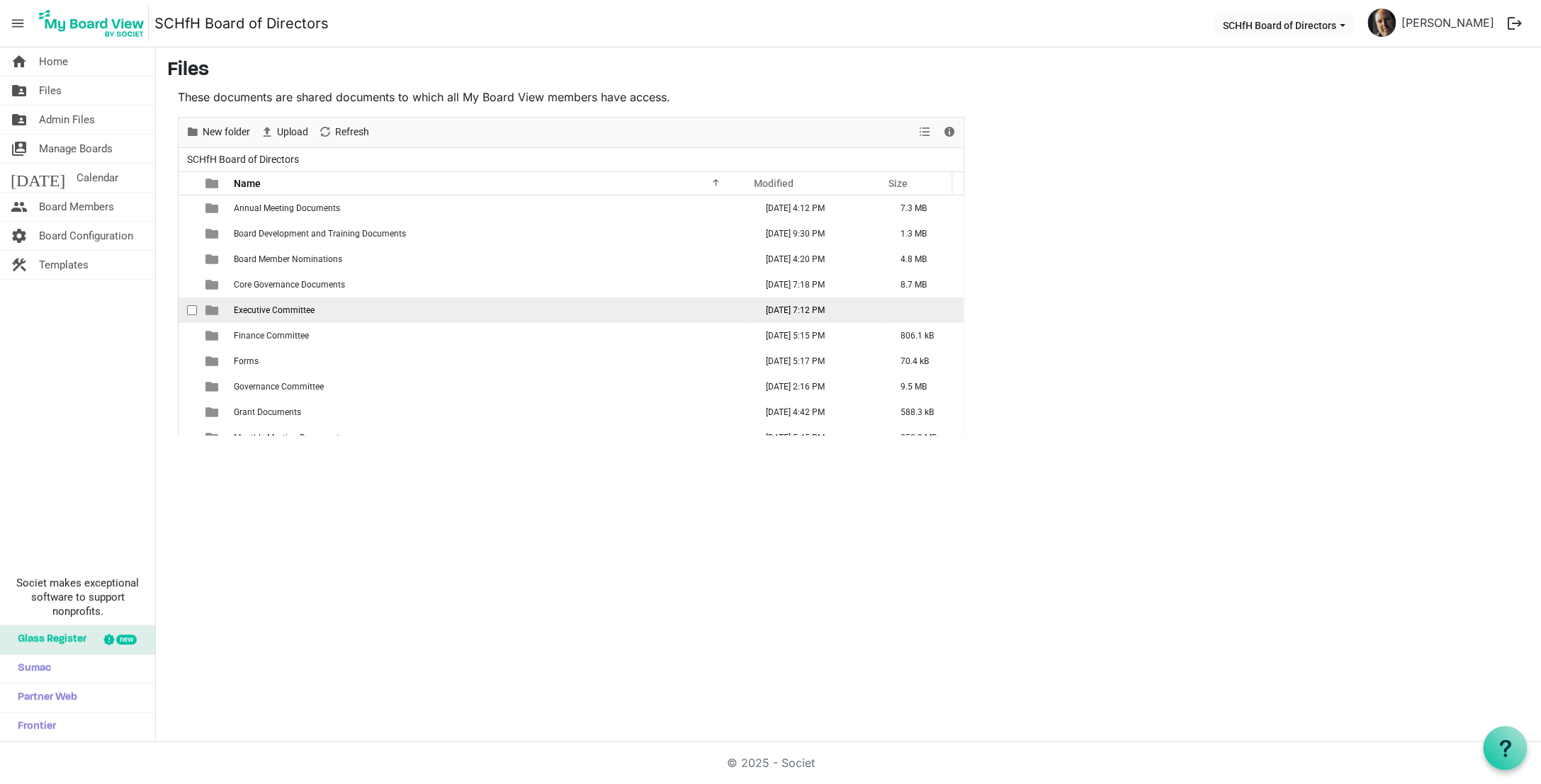
scroll to position [41, 0]
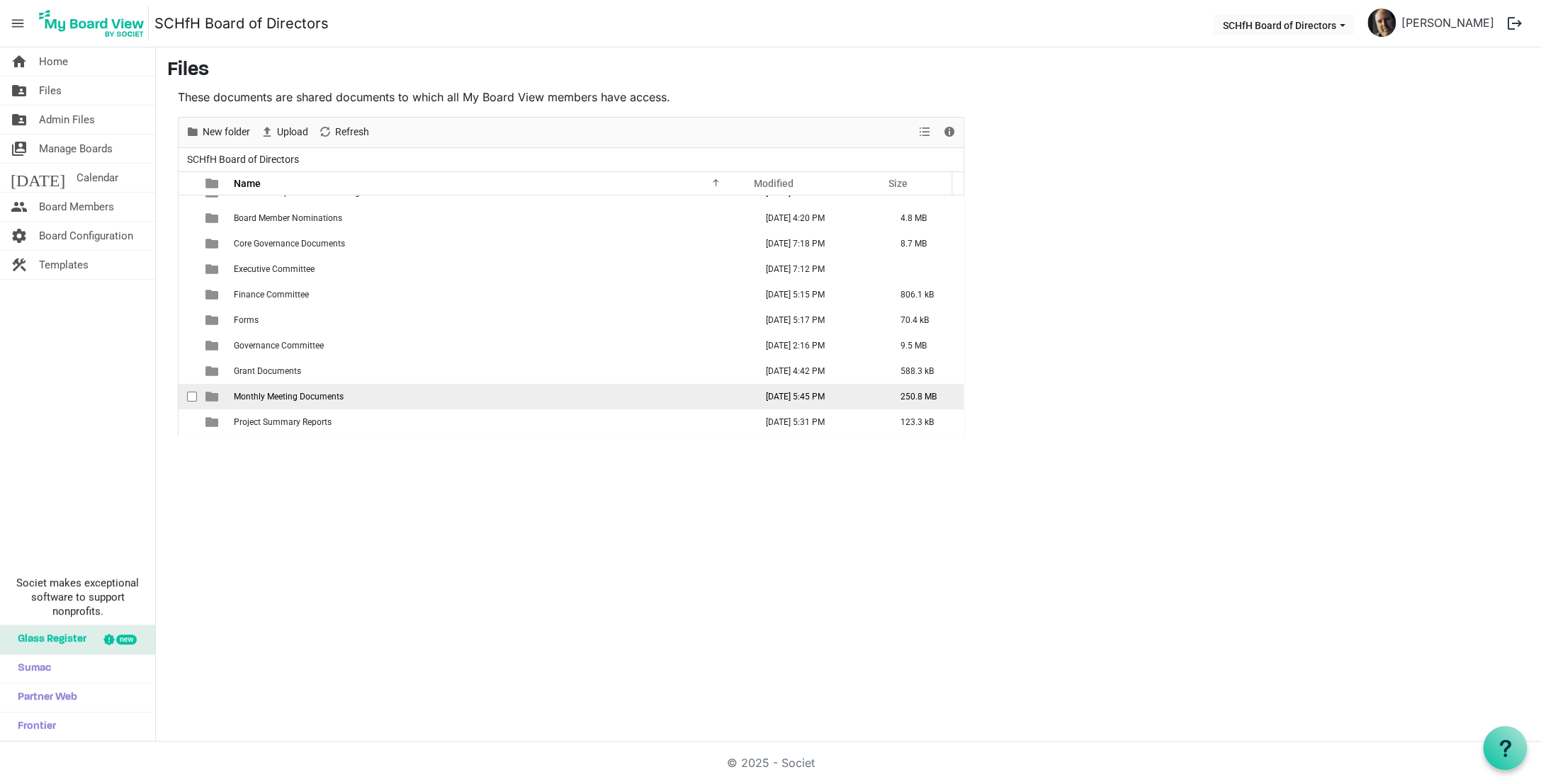
click at [278, 398] on span "Monthly Meeting Documents" at bounding box center [289, 397] width 110 height 10
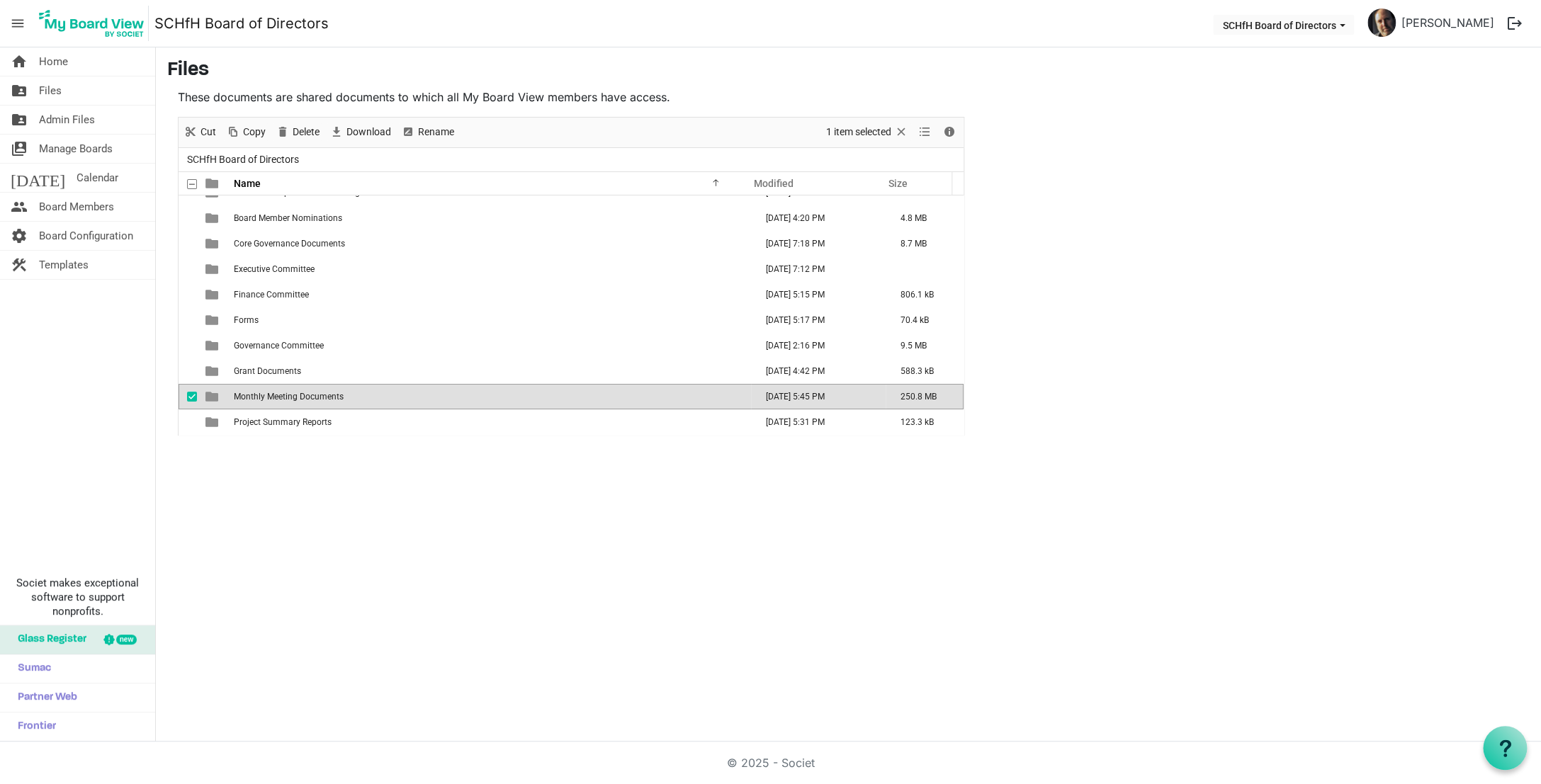
click at [278, 398] on span "Monthly Meeting Documents" at bounding box center [289, 397] width 110 height 10
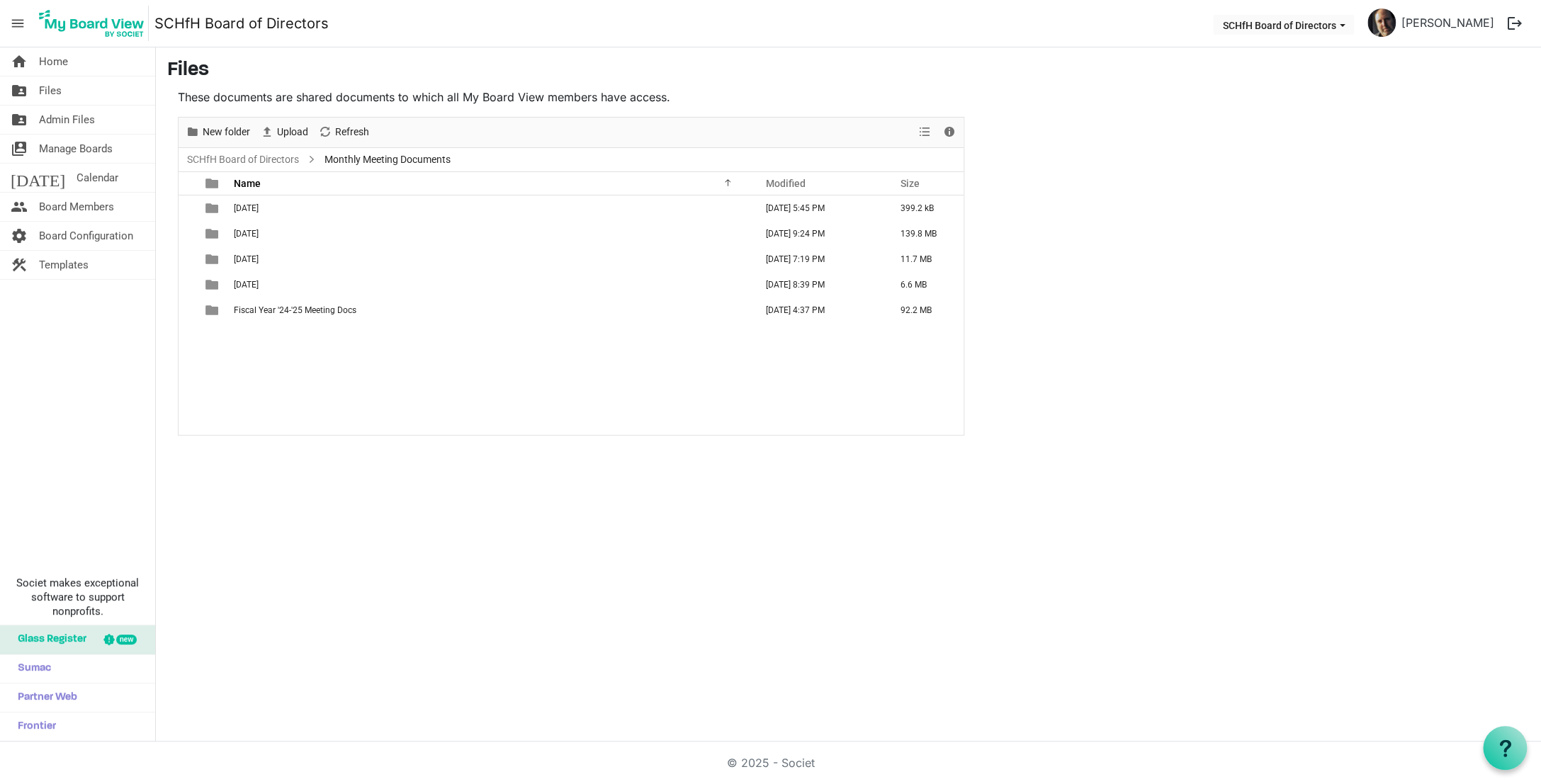
scroll to position [0, 0]
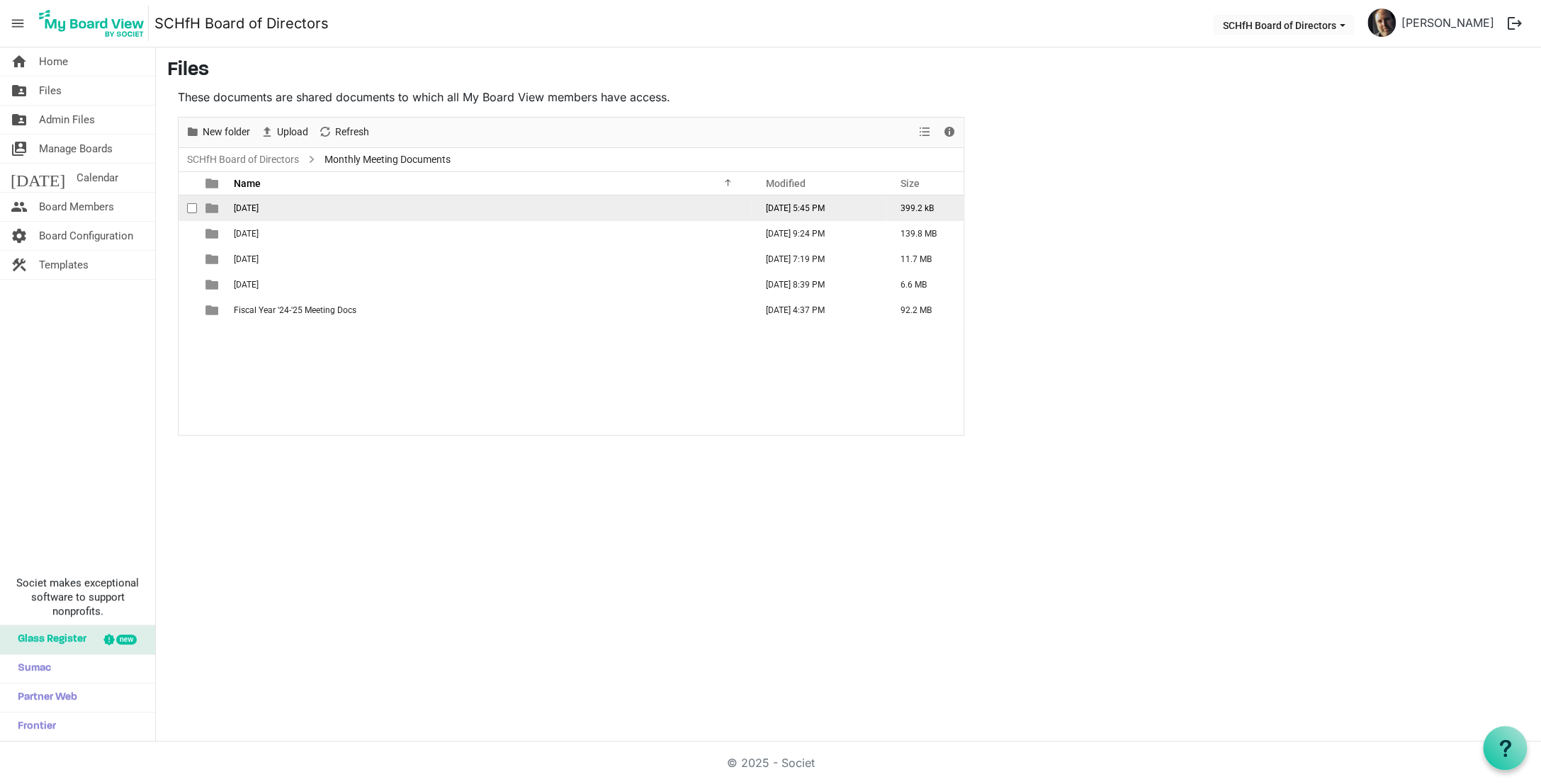
click at [251, 209] on span "10-15-25" at bounding box center [246, 209] width 25 height 10
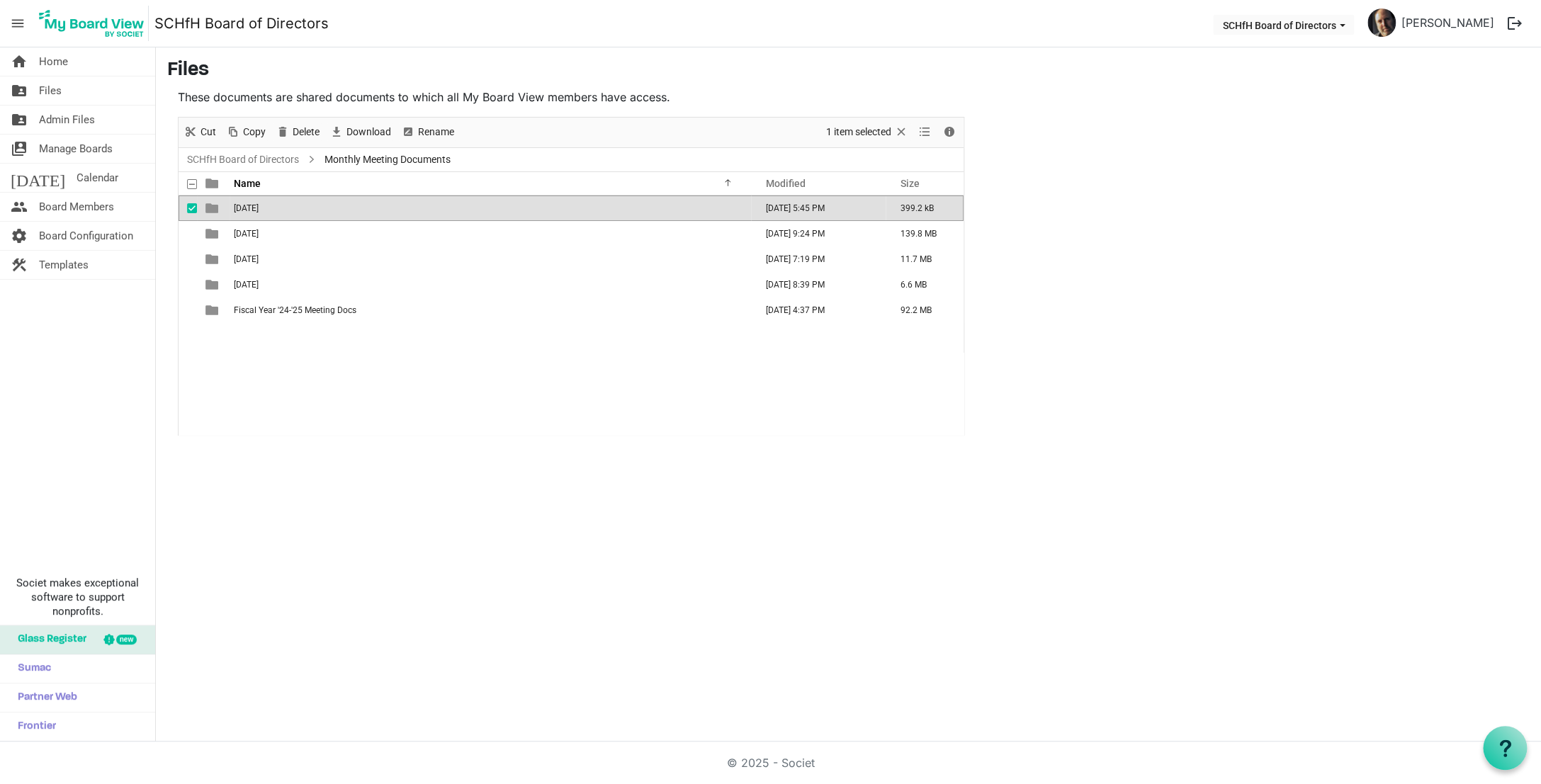
click at [251, 209] on span "10-15-25" at bounding box center [246, 209] width 25 height 10
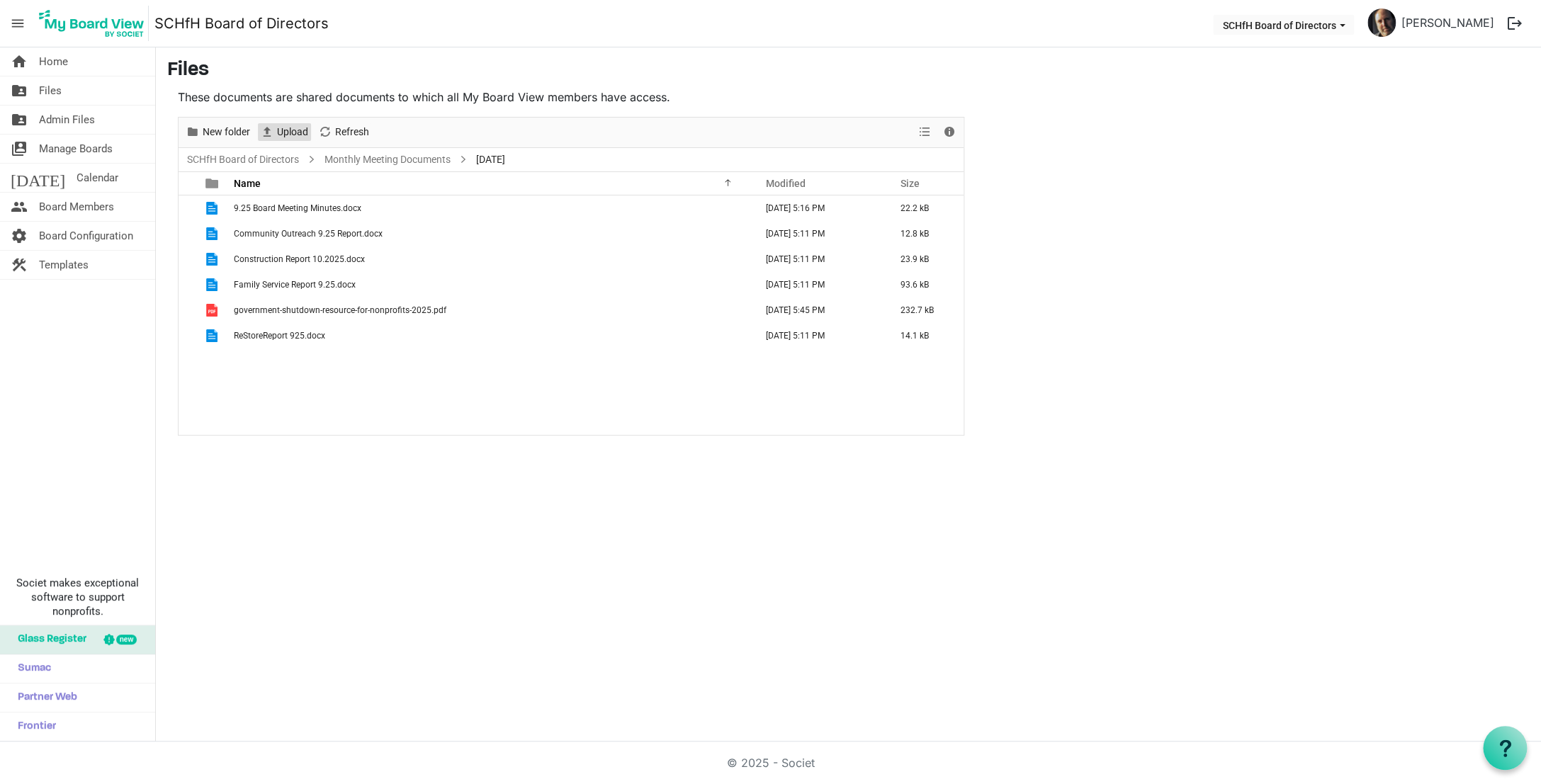
click at [298, 133] on span "Upload" at bounding box center [293, 132] width 34 height 18
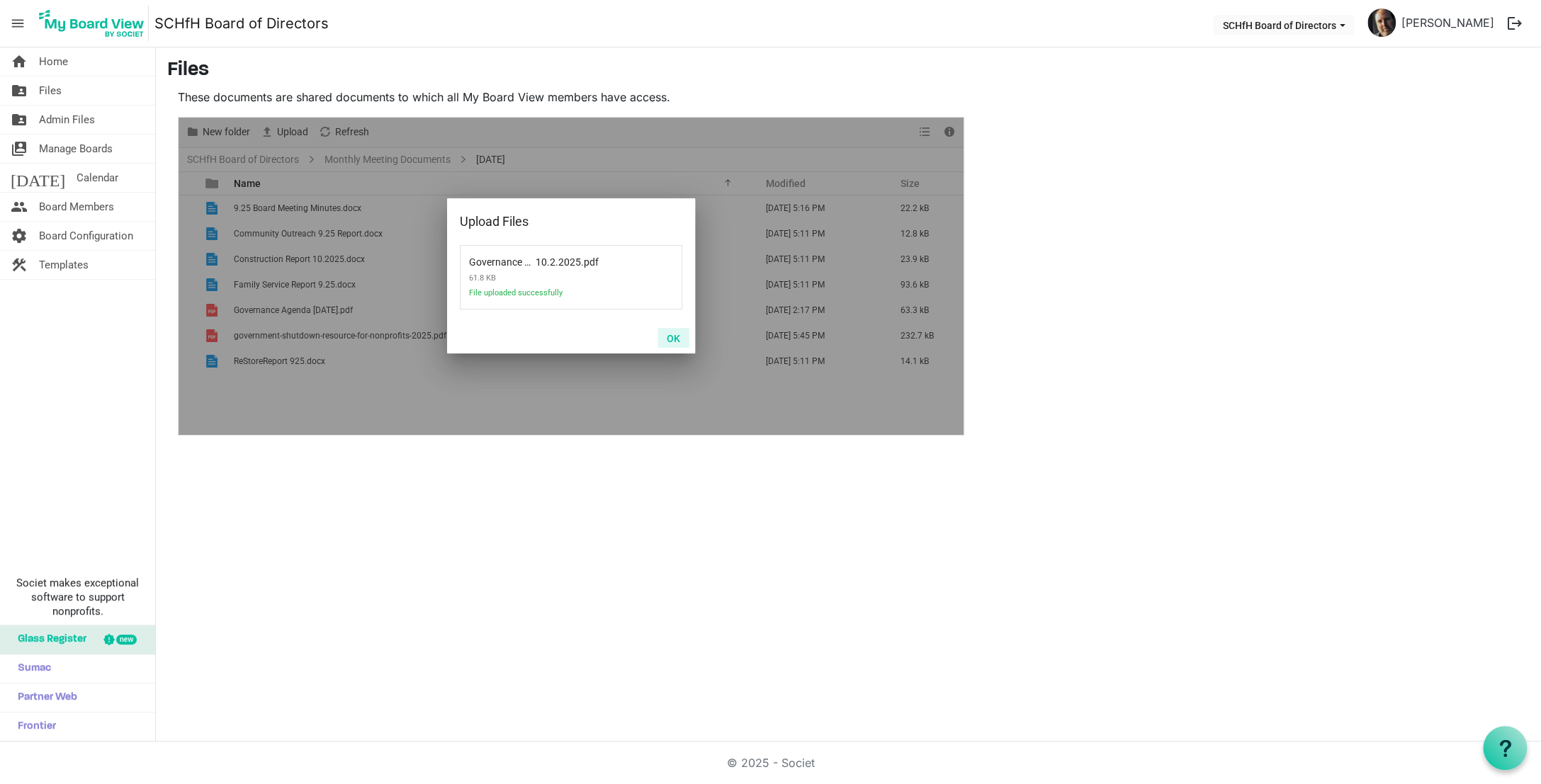
click at [679, 335] on button "OK" at bounding box center [673, 338] width 32 height 20
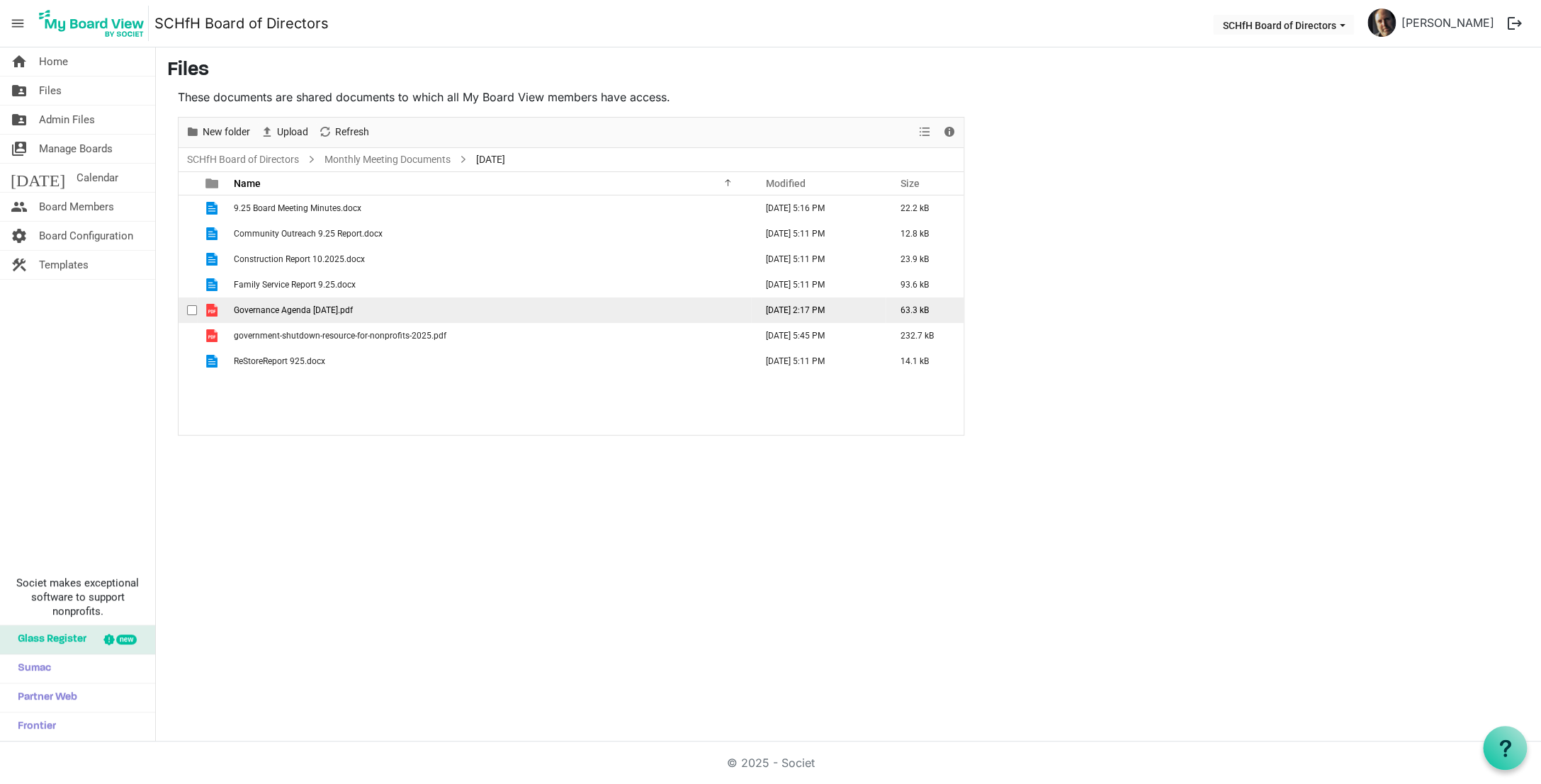
click at [315, 312] on span "Governance Agenda [DATE].pdf" at bounding box center [293, 310] width 119 height 10
click at [440, 131] on span "Rename" at bounding box center [436, 132] width 39 height 18
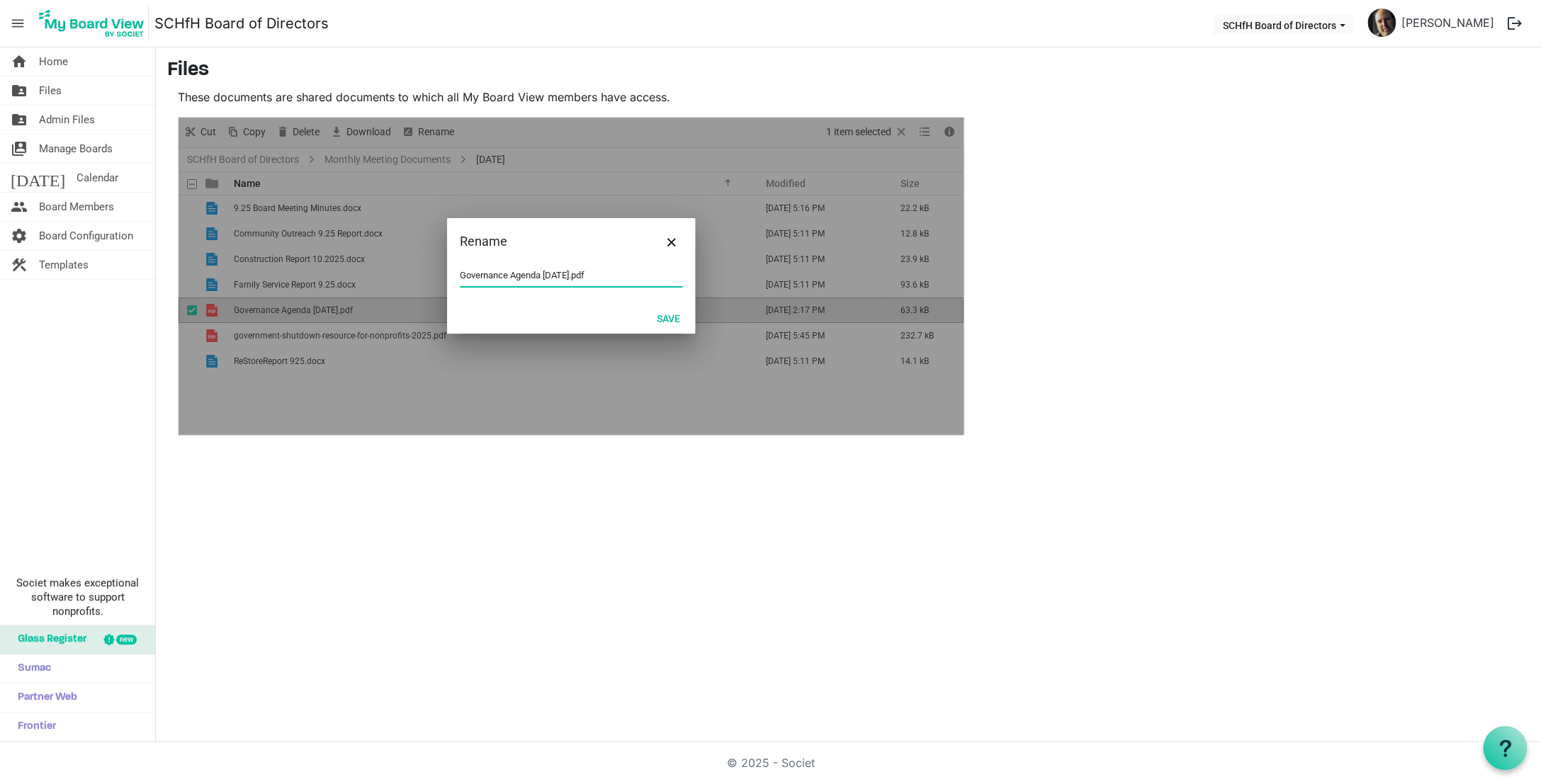
click at [543, 276] on input "Governance Agenda [DATE].pdf" at bounding box center [571, 276] width 222 height 21
type input "Governance Agenda - Minutes 10.2.2025.pdf"
click at [667, 315] on button "Save" at bounding box center [669, 318] width 42 height 20
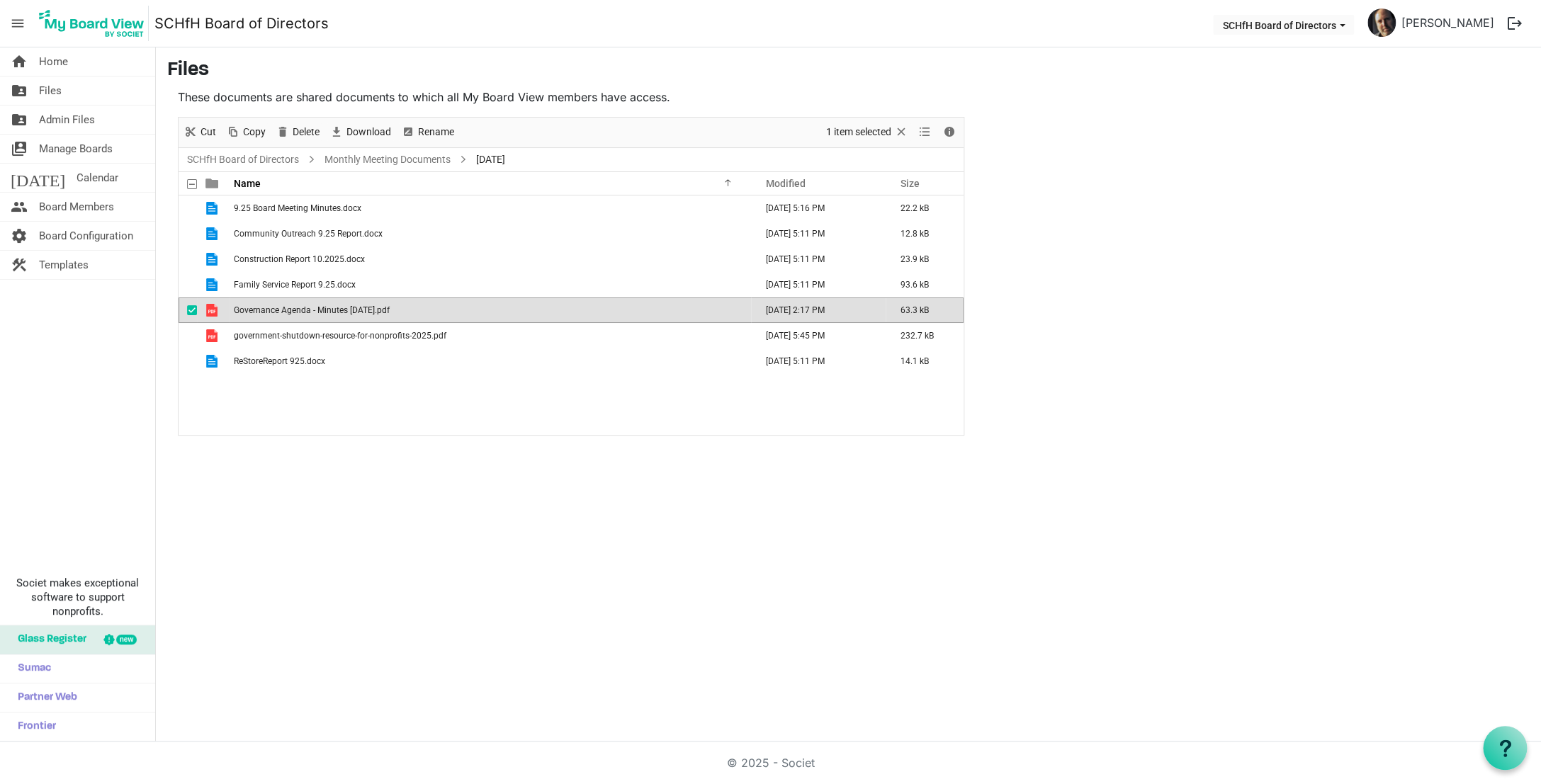
click at [667, 315] on td "Governance Agenda - Minutes 10.2.2025.pdf" at bounding box center [490, 310] width 521 height 26
